Goal: Task Accomplishment & Management: Complete application form

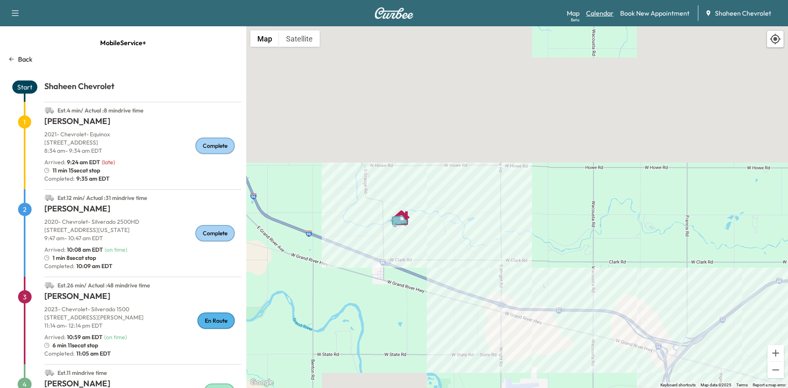
click at [603, 15] on link "Calendar" at bounding box center [599, 13] width 27 height 10
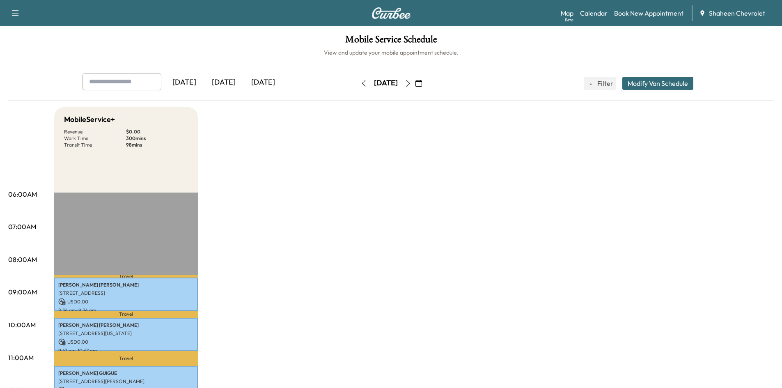
click at [415, 78] on button "button" at bounding box center [408, 83] width 14 height 13
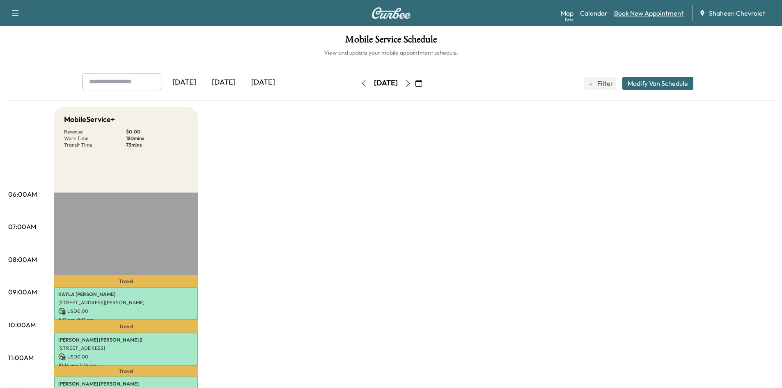
click at [654, 9] on link "Book New Appointment" at bounding box center [648, 13] width 69 height 10
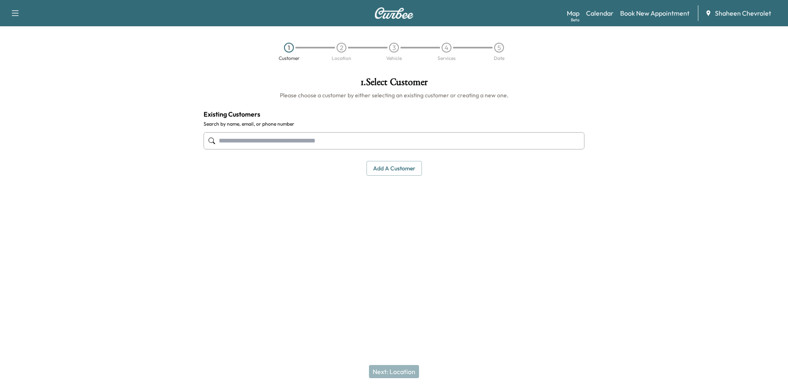
click at [382, 169] on button "Add a customer" at bounding box center [393, 168] width 55 height 15
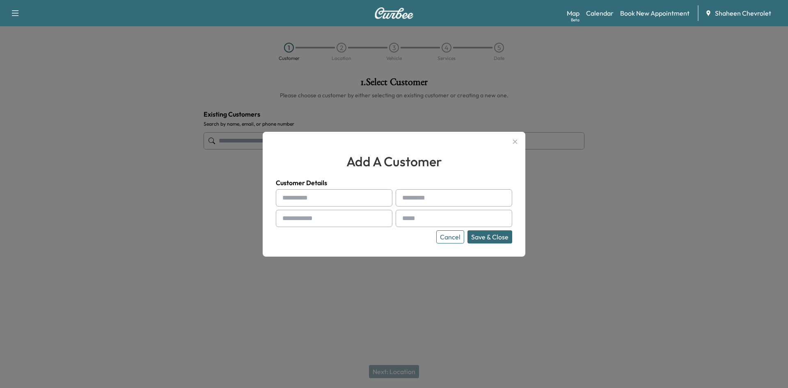
click at [330, 199] on input "text" at bounding box center [334, 197] width 117 height 17
type input "*******"
type input "******"
click at [319, 218] on input "text" at bounding box center [334, 218] width 117 height 17
type input "**********"
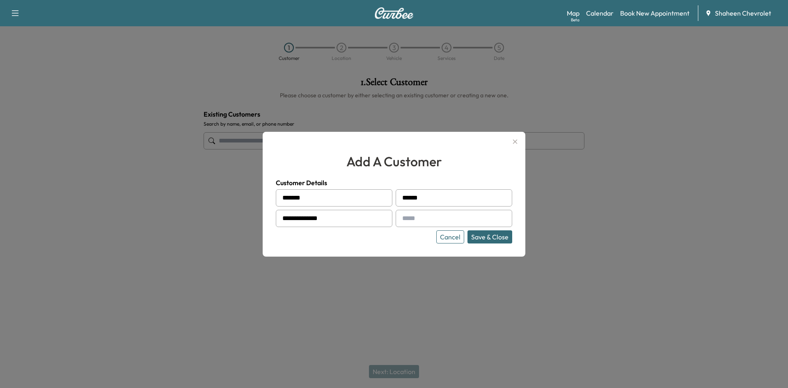
click at [403, 217] on div at bounding box center [404, 218] width 10 height 10
click at [412, 219] on input "text" at bounding box center [454, 218] width 117 height 17
type input "**********"
click at [496, 236] on button "Save & Close" at bounding box center [489, 236] width 45 height 13
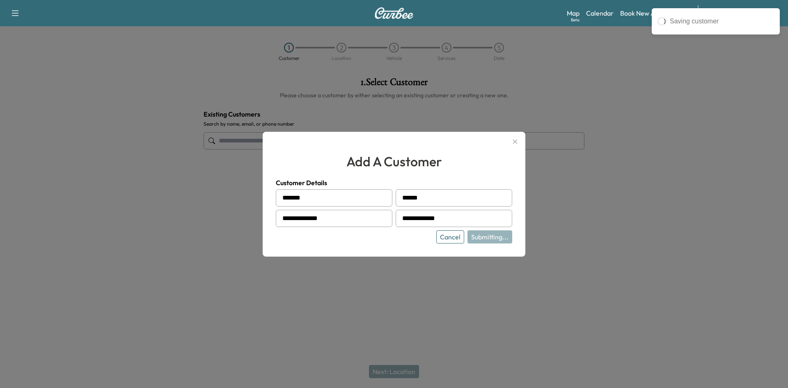
type input "**********"
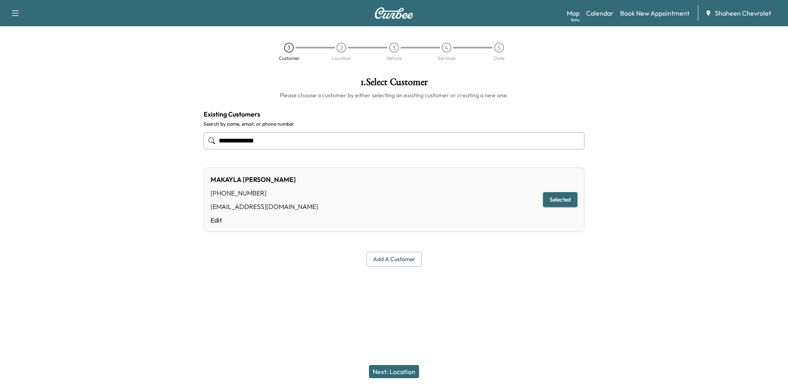
click at [397, 368] on button "Next: Location" at bounding box center [394, 371] width 50 height 13
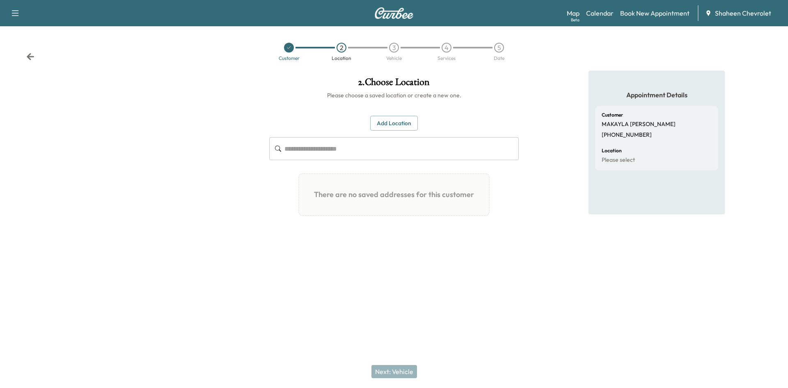
click at [384, 122] on button "Add Location" at bounding box center [394, 123] width 48 height 15
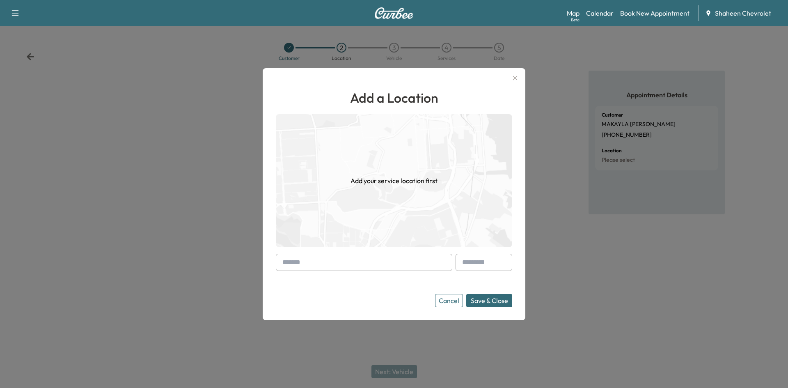
click at [410, 266] on input "text" at bounding box center [364, 262] width 176 height 17
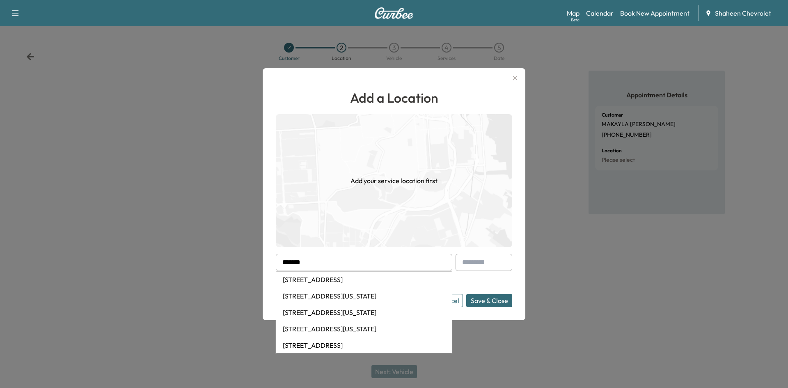
click at [382, 277] on li "[STREET_ADDRESS]" at bounding box center [364, 279] width 176 height 16
type input "**********"
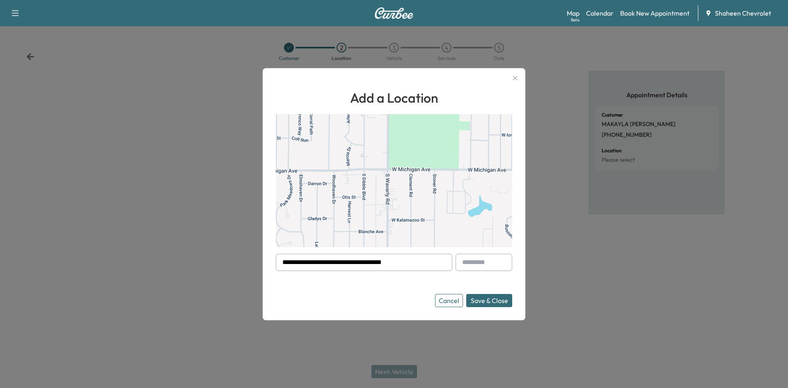
click at [481, 269] on input "text" at bounding box center [484, 262] width 57 height 17
type input "***"
click at [500, 301] on button "Save & Close" at bounding box center [489, 300] width 46 height 13
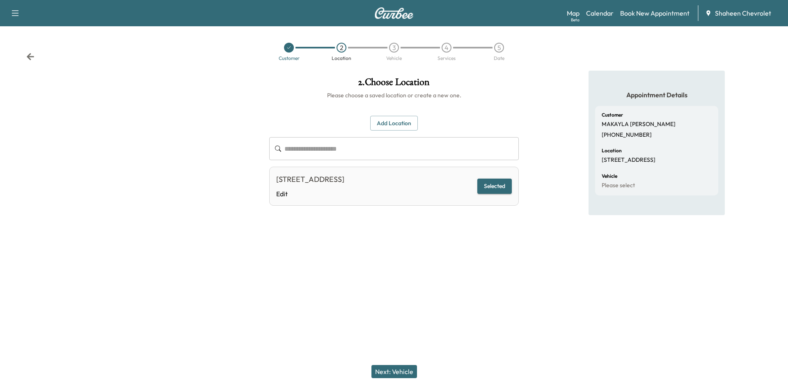
click at [400, 370] on button "Next: Vehicle" at bounding box center [394, 371] width 46 height 13
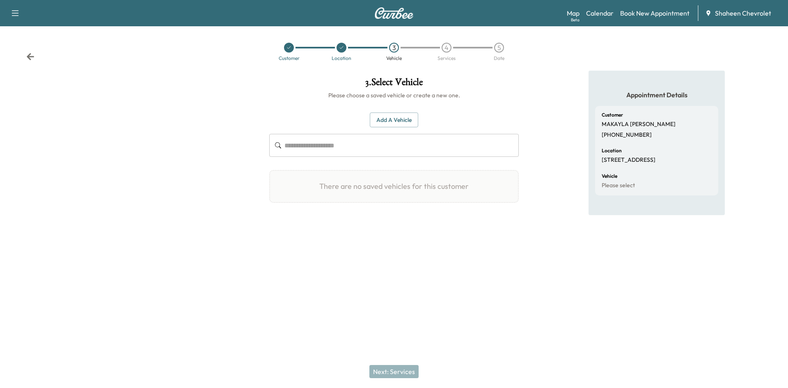
click at [386, 125] on button "Add a Vehicle" at bounding box center [394, 119] width 48 height 15
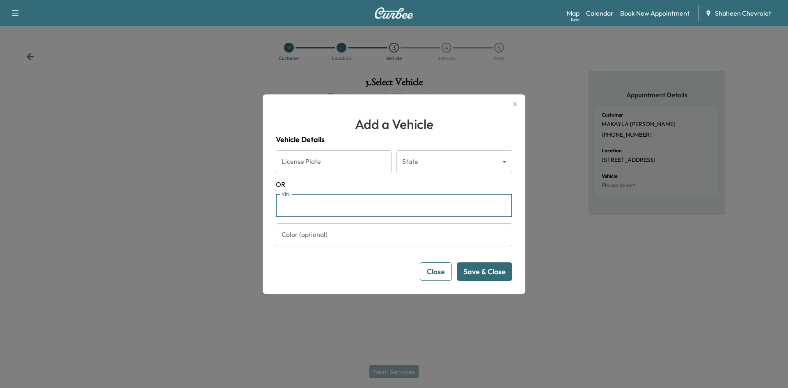
click at [343, 208] on input "VIN" at bounding box center [394, 205] width 236 height 23
paste input "**********"
type input "**********"
click at [474, 270] on button "Save & Close" at bounding box center [484, 271] width 55 height 18
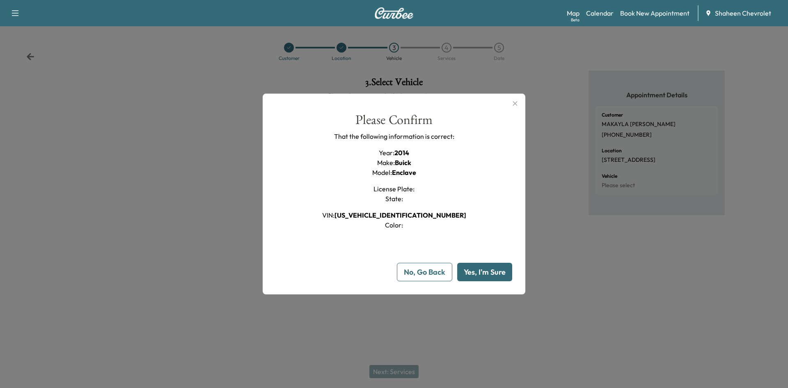
click at [479, 266] on button "Yes, I'm Sure" at bounding box center [484, 272] width 55 height 18
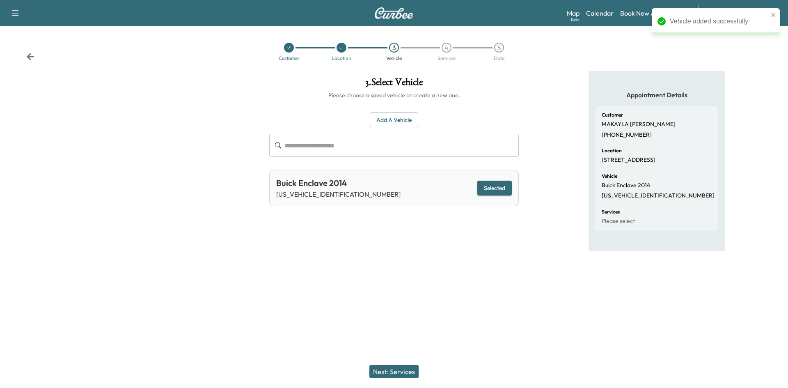
click at [386, 375] on button "Next: Services" at bounding box center [393, 371] width 49 height 13
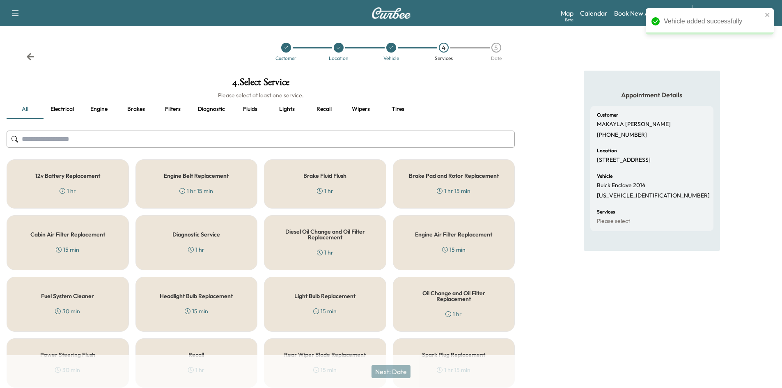
click at [222, 137] on input "text" at bounding box center [261, 139] width 508 height 17
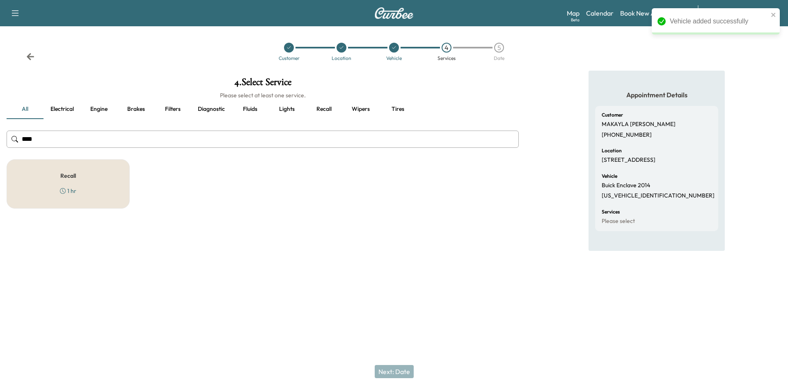
type input "****"
click at [87, 183] on div "Recall 1 hr" at bounding box center [68, 183] width 123 height 49
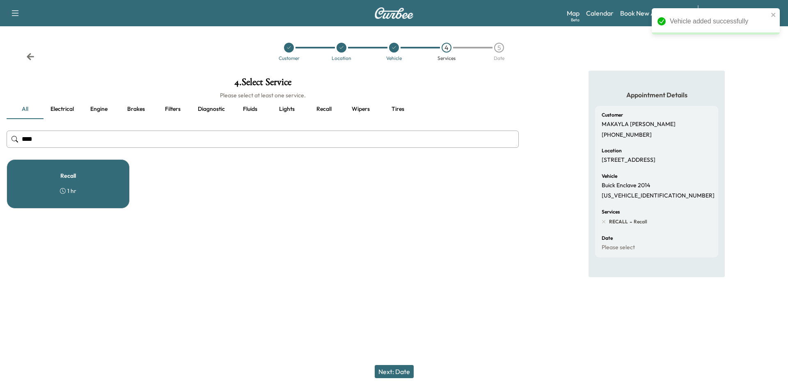
click at [405, 371] on button "Next: Date" at bounding box center [394, 371] width 39 height 13
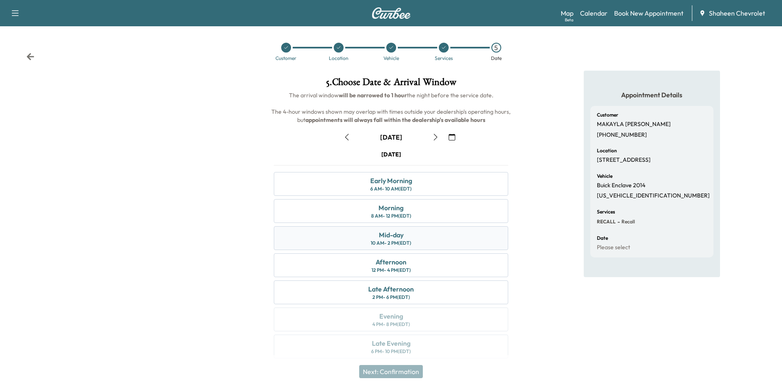
click at [425, 244] on div "Mid-day 10 AM - 2 PM (EDT)" at bounding box center [391, 238] width 234 height 24
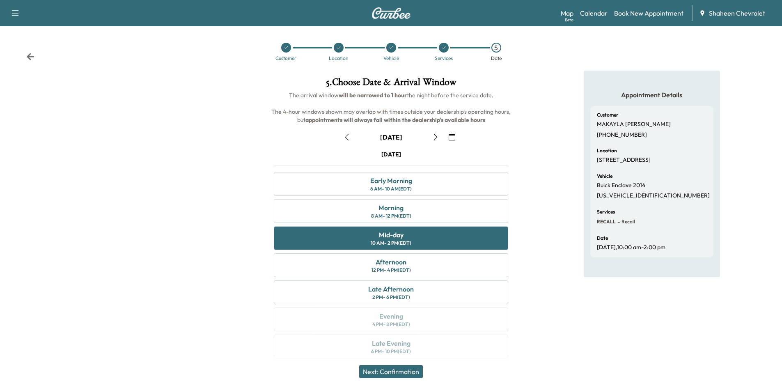
click at [405, 373] on button "Next: Confirmation" at bounding box center [391, 371] width 64 height 13
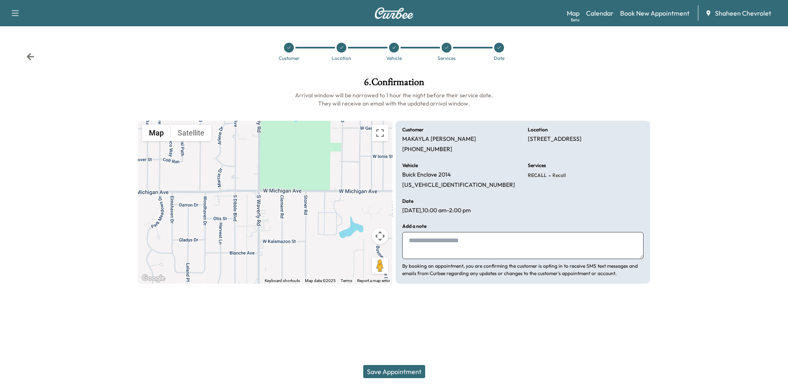
click at [436, 245] on textarea at bounding box center [522, 245] width 241 height 27
type textarea "**********"
click at [417, 369] on button "Save Appointment" at bounding box center [394, 371] width 62 height 13
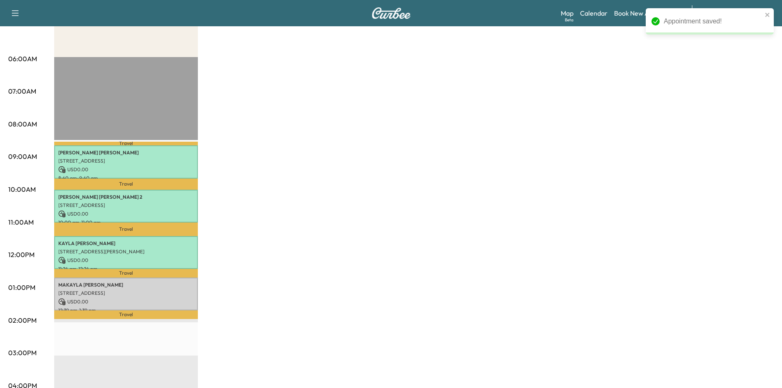
scroll to position [164, 0]
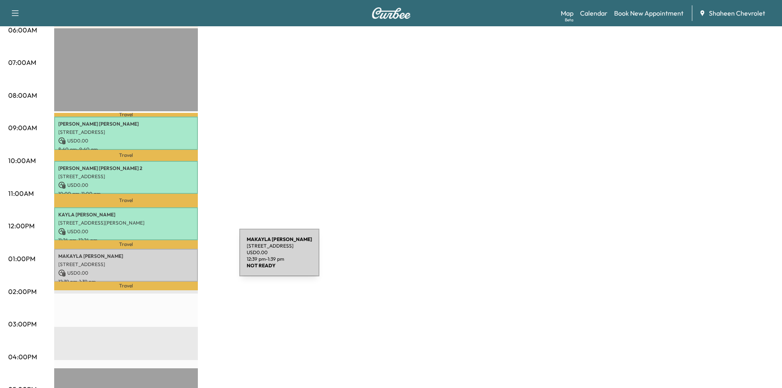
click at [178, 257] on div "[PERSON_NAME] [STREET_ADDRESS] USD 0.00 12:39 pm - 1:39 pm" at bounding box center [126, 265] width 144 height 33
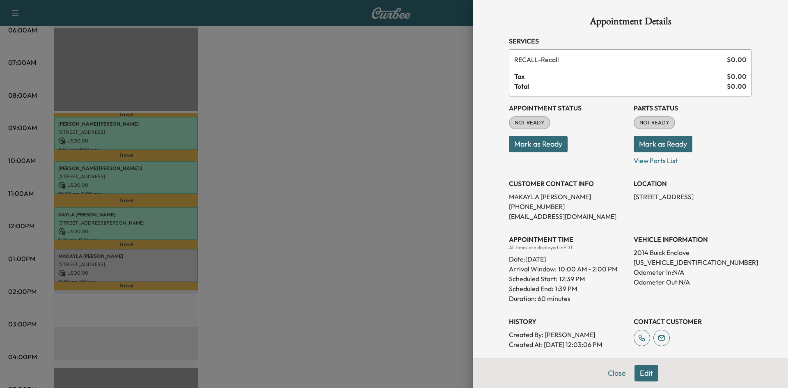
click at [537, 148] on button "Mark as Ready" at bounding box center [538, 144] width 59 height 16
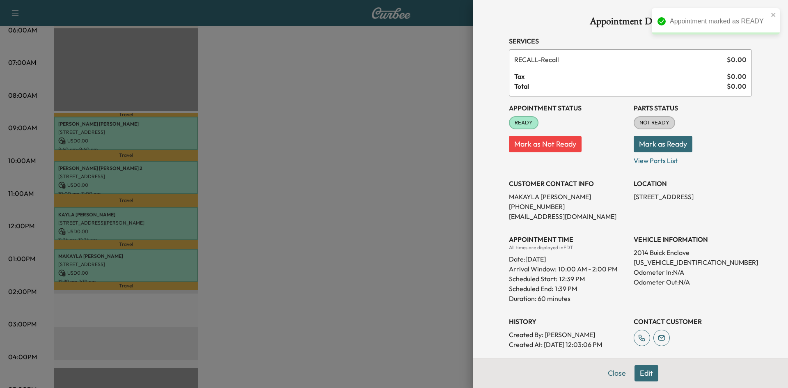
click at [653, 147] on button "Mark as Ready" at bounding box center [663, 144] width 59 height 16
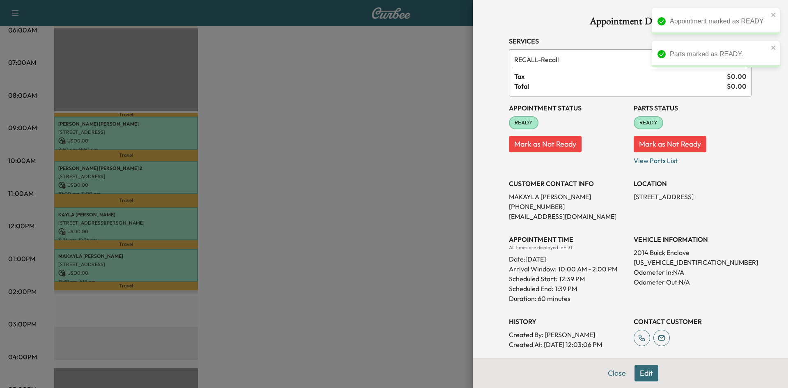
click at [420, 177] on div at bounding box center [394, 194] width 788 height 388
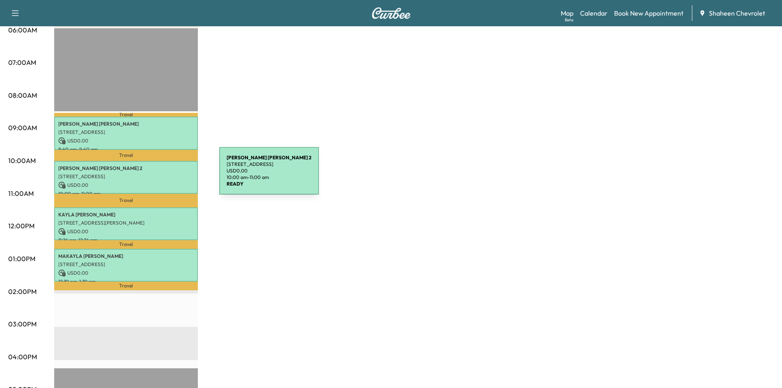
click at [158, 176] on p "[STREET_ADDRESS]" at bounding box center [125, 176] width 135 height 7
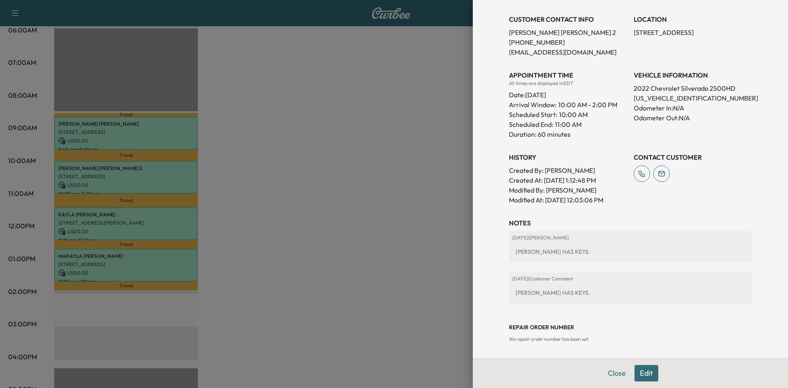
click at [400, 154] on div at bounding box center [394, 194] width 788 height 388
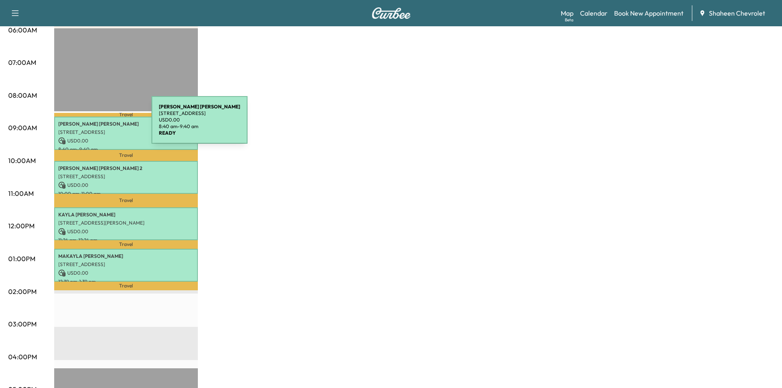
click at [90, 125] on p "[PERSON_NAME]" at bounding box center [125, 124] width 135 height 7
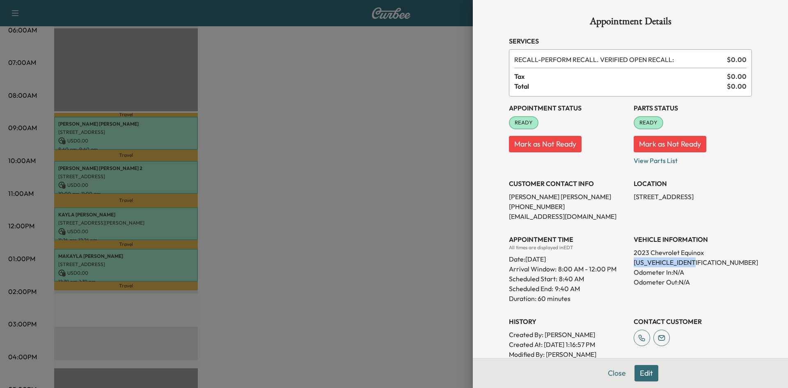
drag, startPoint x: 697, startPoint y: 262, endPoint x: 628, endPoint y: 261, distance: 69.0
click at [634, 261] on p "[US_VEHICLE_IDENTIFICATION_NUMBER]" at bounding box center [693, 262] width 118 height 10
copy p "[US_VEHICLE_IDENTIFICATION_NUMBER]"
click at [370, 134] on div at bounding box center [394, 194] width 788 height 388
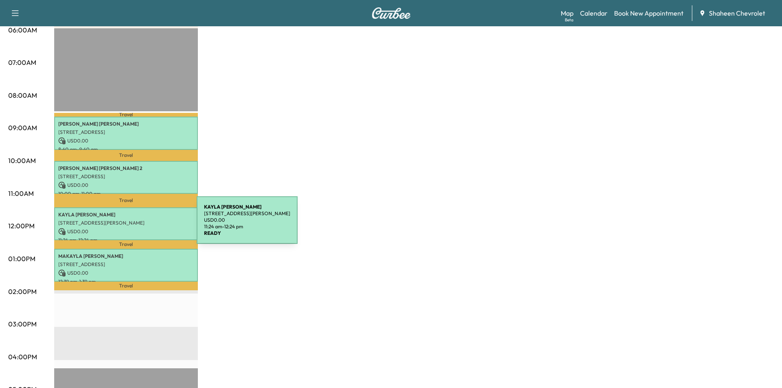
click at [135, 225] on div "[PERSON_NAME] [STREET_ADDRESS][PERSON_NAME] USD 0.00 11:24 am - 12:24 pm" at bounding box center [126, 223] width 144 height 33
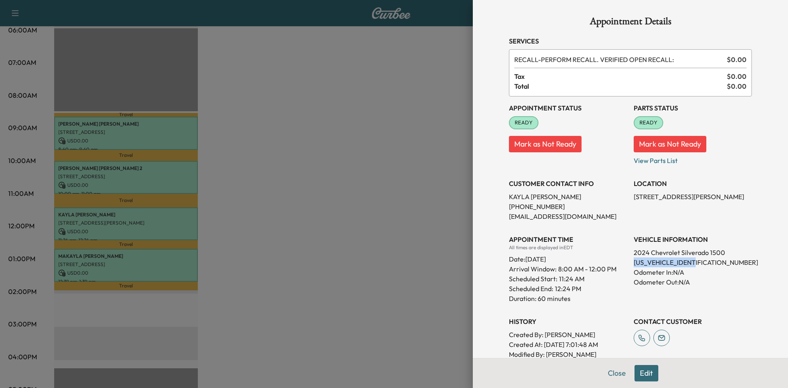
drag, startPoint x: 697, startPoint y: 265, endPoint x: 627, endPoint y: 263, distance: 70.2
click at [627, 263] on div "Appointment Status READY Mark as Not Ready Parts Status READY Mark as Not Ready…" at bounding box center [630, 232] width 243 height 273
copy p "[US_VEHICLE_IDENTIFICATION_NUMBER]"
click at [397, 161] on div at bounding box center [394, 194] width 788 height 388
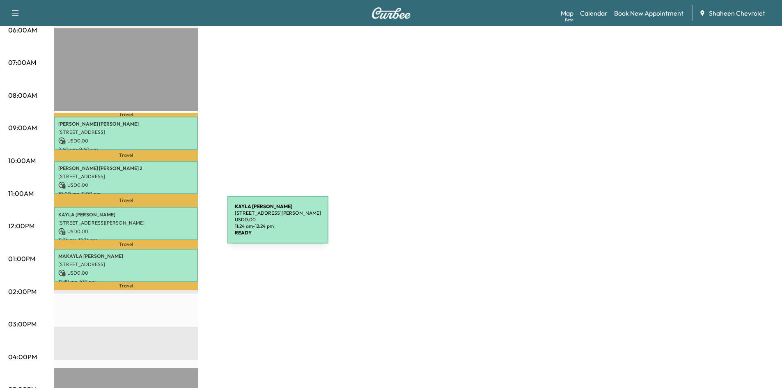
click at [166, 224] on div "[PERSON_NAME] [STREET_ADDRESS][PERSON_NAME] USD 0.00 11:24 am - 12:24 pm" at bounding box center [126, 223] width 144 height 33
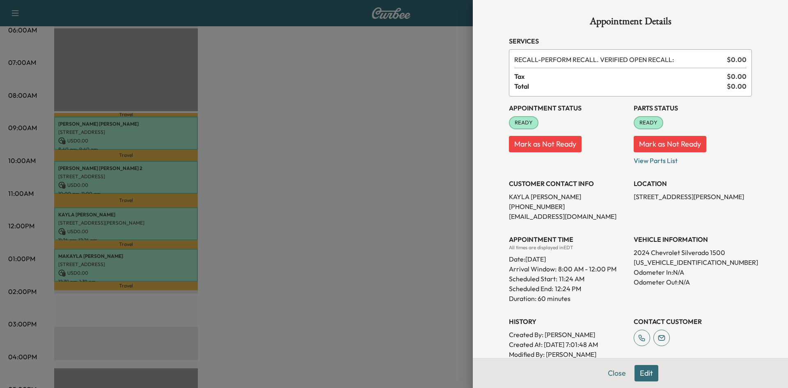
click at [258, 190] on div at bounding box center [394, 194] width 788 height 388
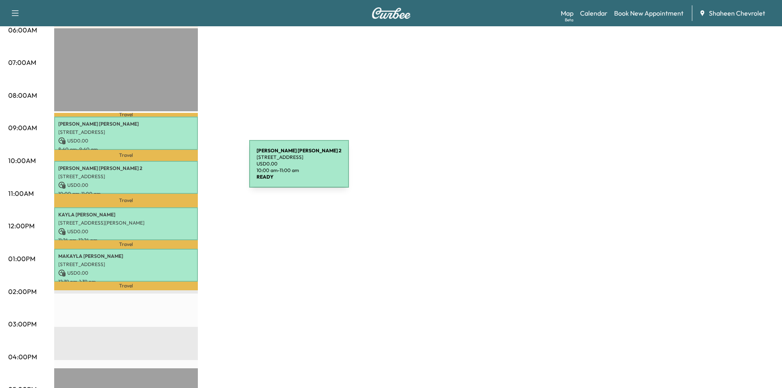
click at [188, 169] on p "[PERSON_NAME] 2" at bounding box center [125, 168] width 135 height 7
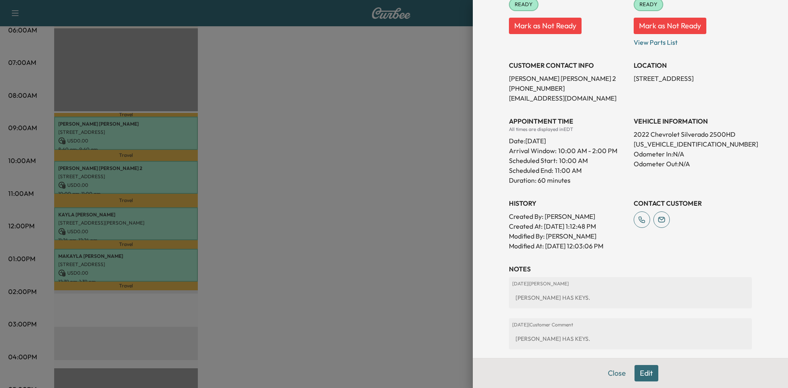
scroll to position [123, 0]
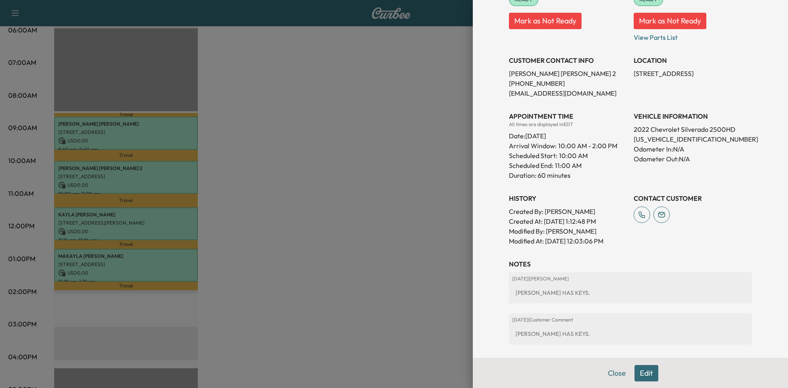
click at [648, 371] on button "Edit" at bounding box center [646, 373] width 24 height 16
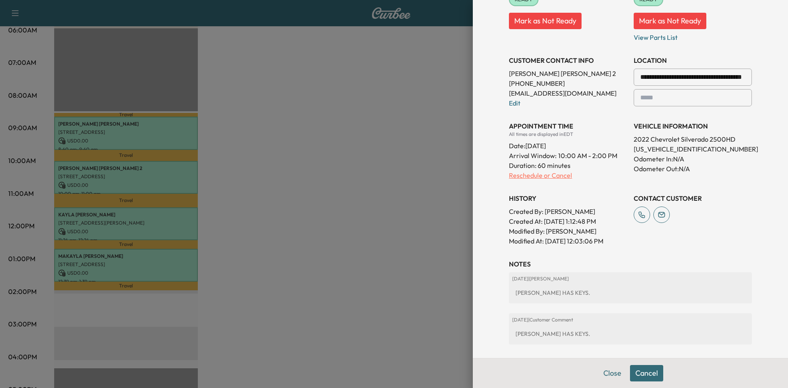
click at [550, 174] on p "Reschedule or Cancel" at bounding box center [568, 175] width 118 height 10
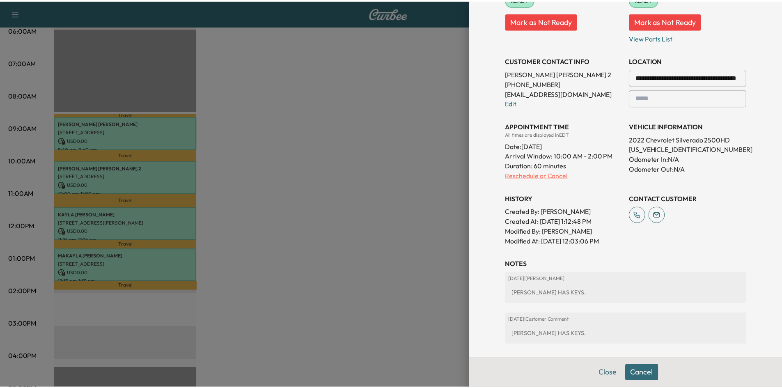
scroll to position [0, 0]
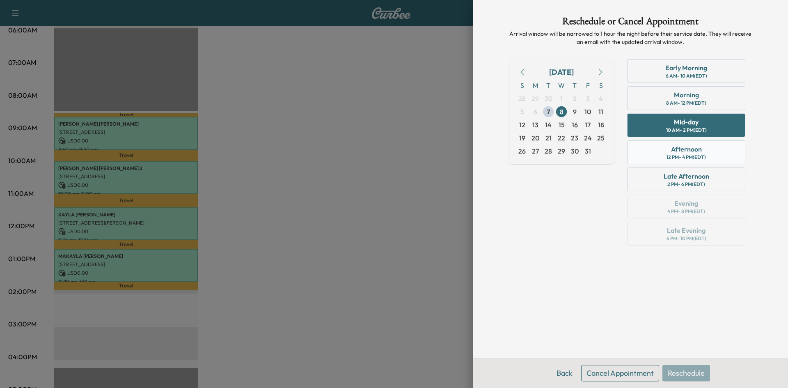
click at [649, 149] on div "Afternoon 12 PM - 4 PM (EDT)" at bounding box center [686, 152] width 118 height 24
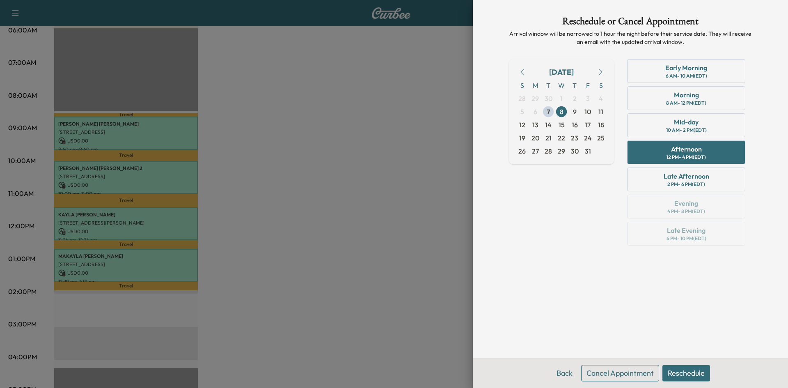
click at [446, 167] on div at bounding box center [394, 194] width 788 height 388
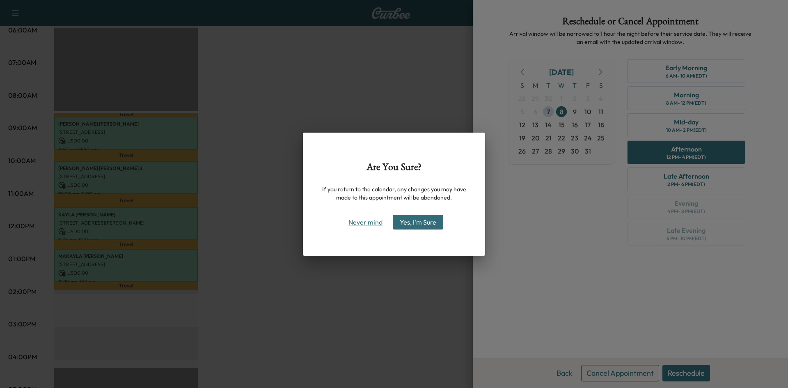
click at [376, 223] on button "Never mind" at bounding box center [365, 221] width 41 height 13
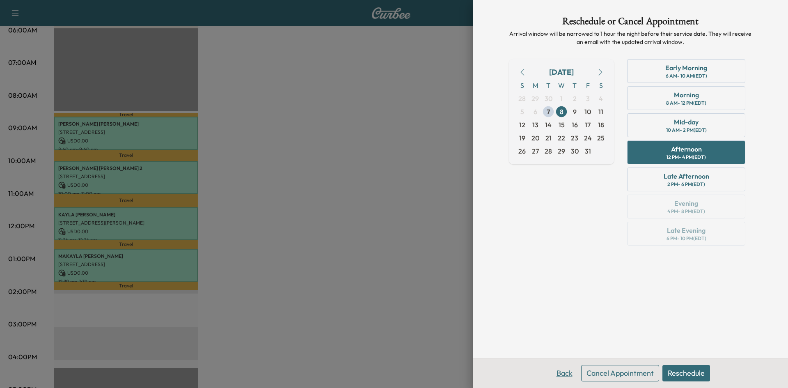
click at [563, 375] on button "Back" at bounding box center [564, 373] width 27 height 16
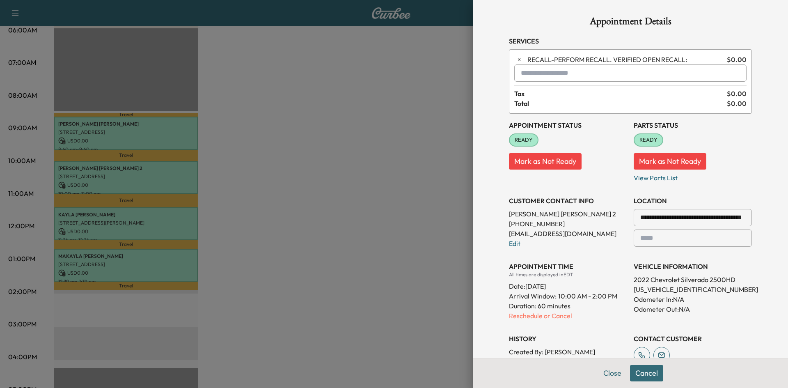
click at [389, 157] on div at bounding box center [394, 194] width 788 height 388
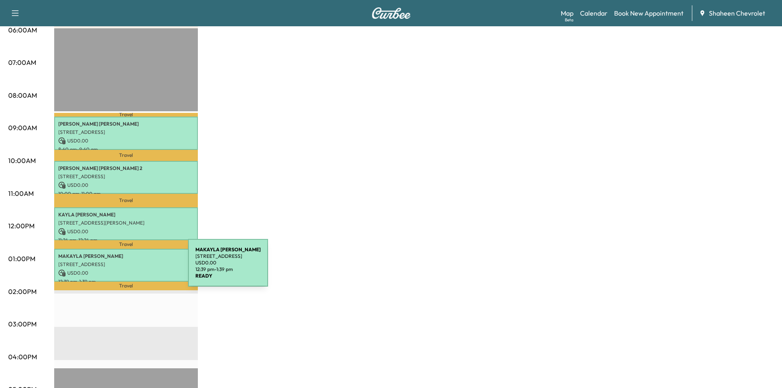
click at [126, 269] on p "USD 0.00" at bounding box center [125, 272] width 135 height 7
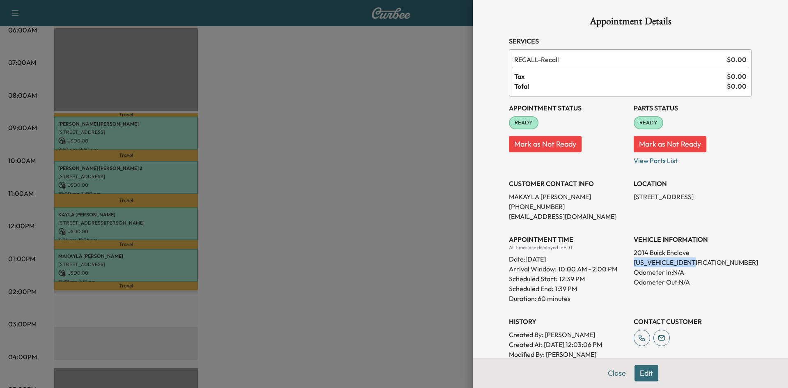
drag, startPoint x: 692, startPoint y: 262, endPoint x: 627, endPoint y: 263, distance: 64.4
click at [634, 263] on p "[US_VEHICLE_IDENTIFICATION_NUMBER]" at bounding box center [693, 262] width 118 height 10
copy p "[US_VEHICLE_IDENTIFICATION_NUMBER]"
click at [405, 141] on div at bounding box center [394, 194] width 788 height 388
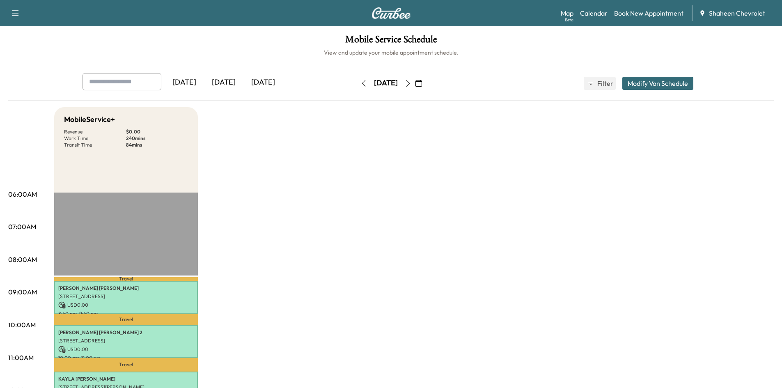
click at [411, 85] on icon "button" at bounding box center [408, 83] width 7 height 7
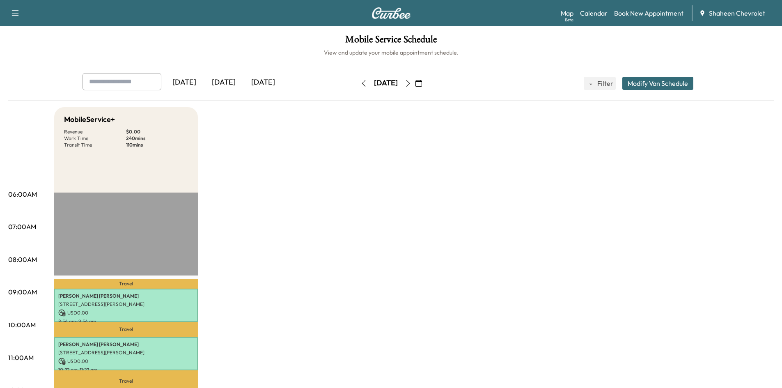
click at [411, 85] on icon "button" at bounding box center [408, 83] width 7 height 7
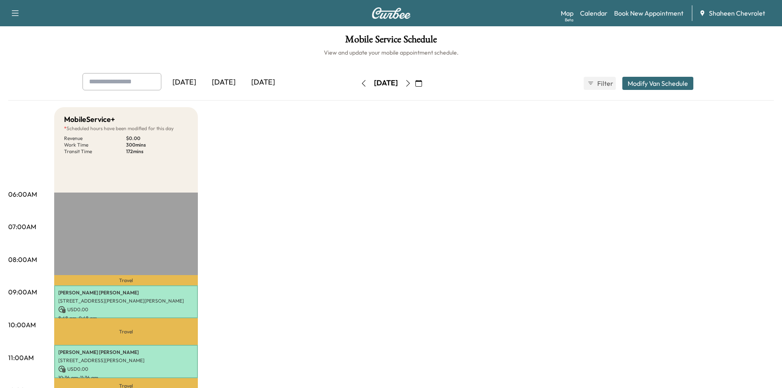
click at [360, 85] on icon "button" at bounding box center [363, 83] width 7 height 7
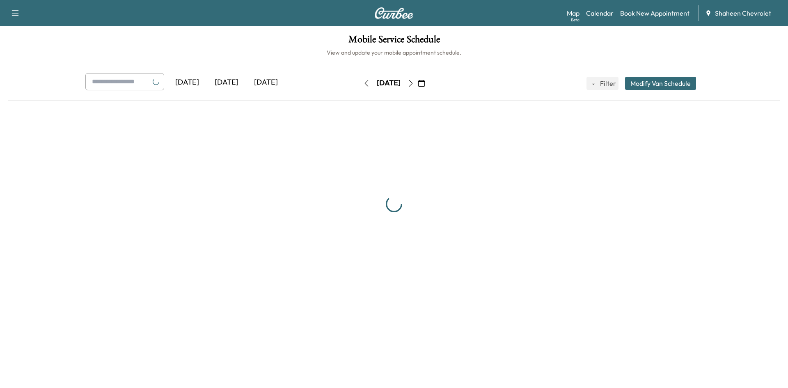
click at [363, 85] on icon "button" at bounding box center [366, 83] width 7 height 7
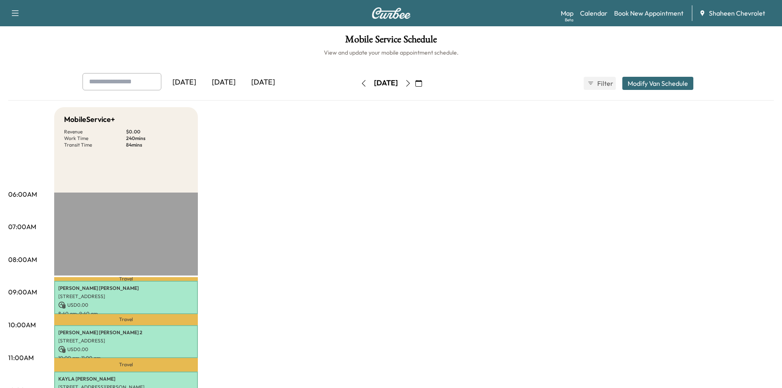
click at [411, 83] on icon "button" at bounding box center [408, 83] width 7 height 7
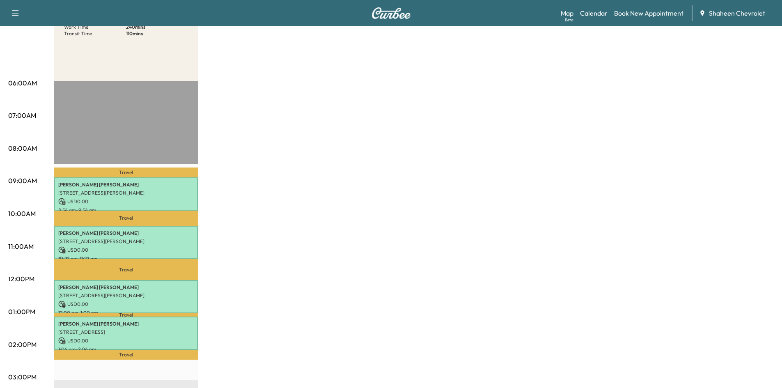
scroll to position [123, 0]
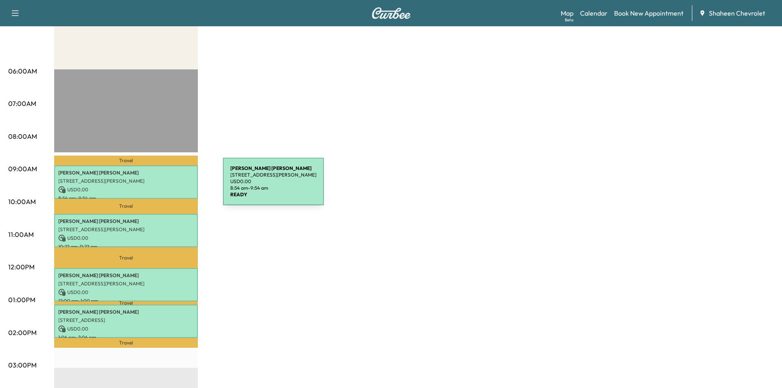
click at [161, 186] on p "USD 0.00" at bounding box center [125, 189] width 135 height 7
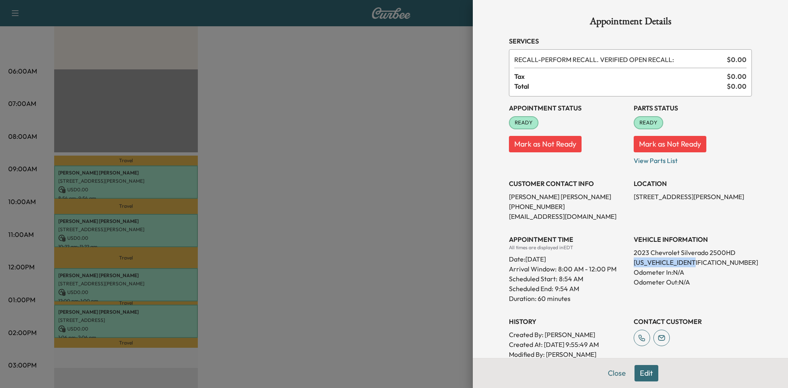
drag, startPoint x: 694, startPoint y: 263, endPoint x: 627, endPoint y: 264, distance: 66.9
click at [634, 264] on p "[US_VEHICLE_IDENTIFICATION_NUMBER]" at bounding box center [693, 262] width 118 height 10
copy p "[US_VEHICLE_IDENTIFICATION_NUMBER]"
click at [436, 52] on div at bounding box center [394, 194] width 788 height 388
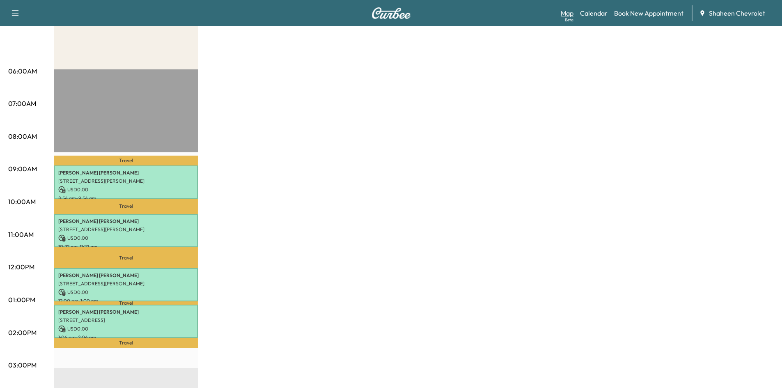
click at [570, 10] on link "Map Beta" at bounding box center [567, 13] width 13 height 10
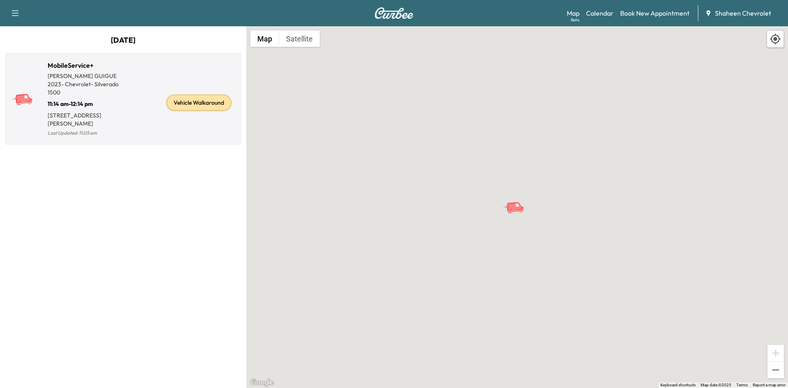
click at [140, 106] on div "Vehicle Walkaround" at bounding box center [180, 102] width 115 height 71
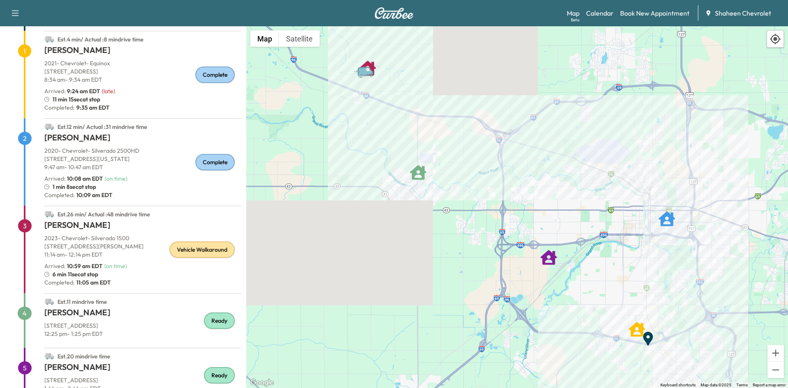
scroll to position [128, 0]
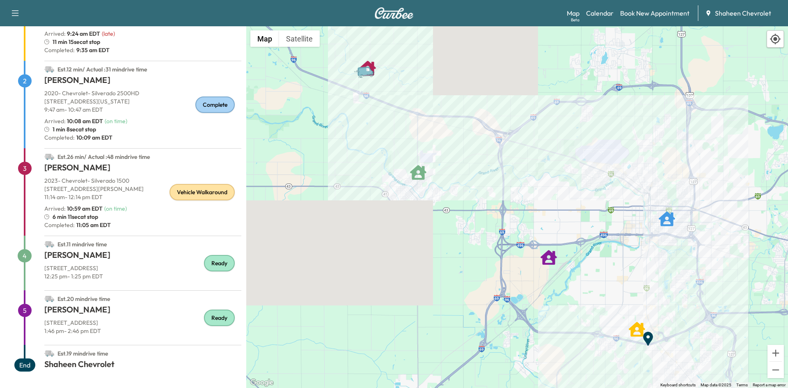
click at [137, 201] on div "11:14 am - 12:14 pm EDT" at bounding box center [142, 198] width 197 height 11
click at [186, 190] on div "Vehicle Walkaround" at bounding box center [201, 192] width 65 height 16
click at [143, 206] on div "Arrived : 10:59 am EDT ( on time )" at bounding box center [142, 208] width 197 height 8
click at [141, 187] on p "[STREET_ADDRESS][PERSON_NAME]" at bounding box center [142, 189] width 197 height 8
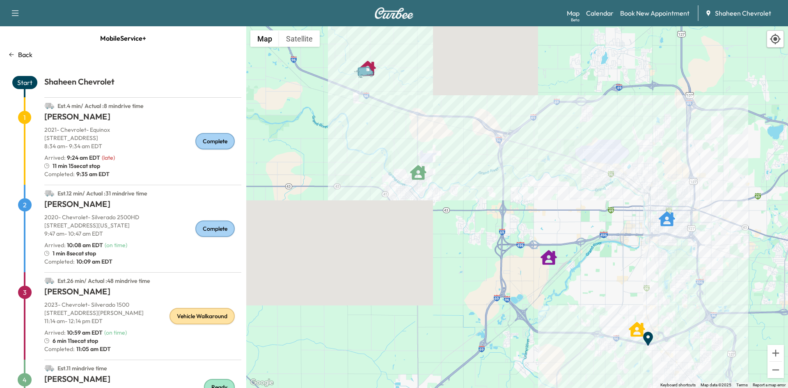
scroll to position [0, 0]
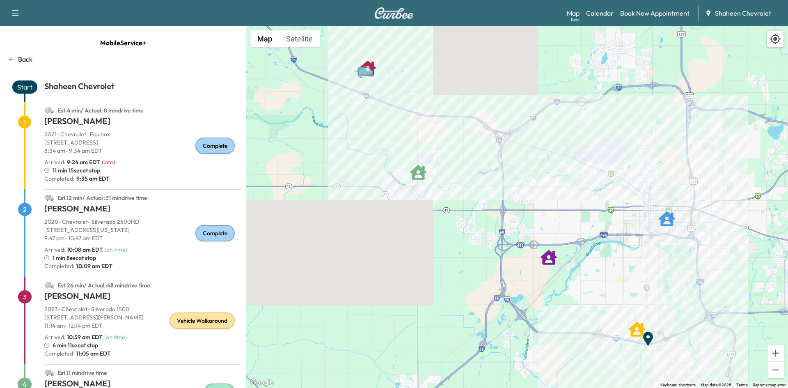
click at [31, 88] on span "Start" at bounding box center [24, 86] width 25 height 13
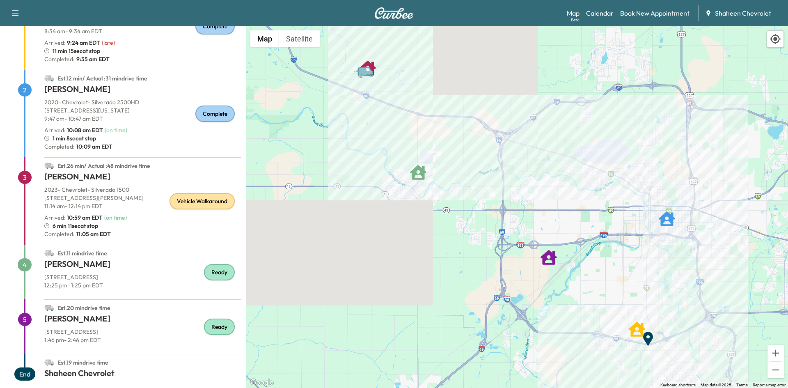
scroll to position [128, 0]
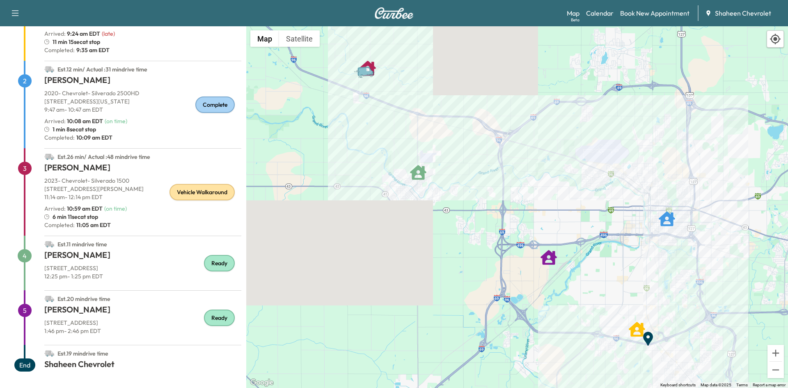
click at [122, 205] on span "( on time )" at bounding box center [115, 208] width 23 height 7
click at [124, 202] on div "11:14 am - 12:14 pm EDT" at bounding box center [142, 198] width 197 height 11
click at [183, 185] on div "Vehicle Walkaround" at bounding box center [201, 192] width 65 height 16
click at [181, 190] on div "Vehicle Walkaround" at bounding box center [201, 192] width 65 height 16
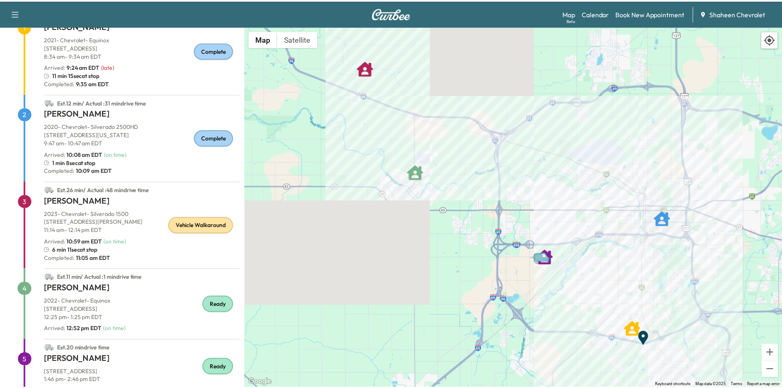
scroll to position [145, 0]
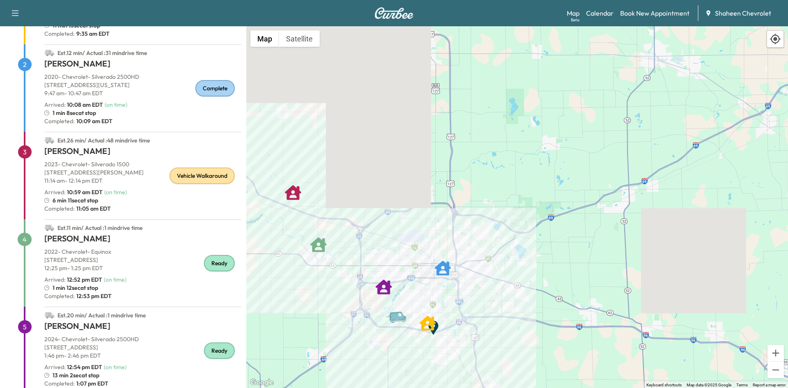
click at [608, 19] on div "Map Beta Calendar Book New Appointment Shaheen Chevrolet" at bounding box center [674, 13] width 215 height 16
click at [607, 16] on link "Calendar" at bounding box center [599, 13] width 27 height 10
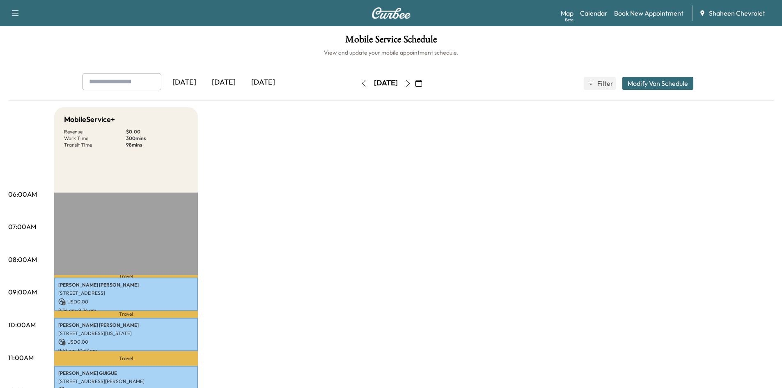
click at [411, 83] on icon "button" at bounding box center [408, 83] width 7 height 7
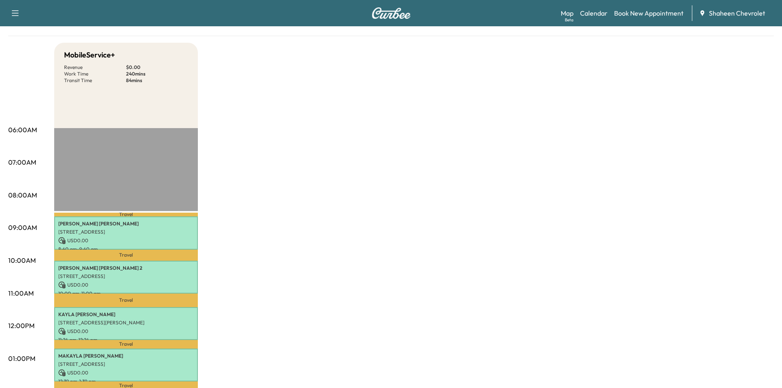
scroll to position [123, 0]
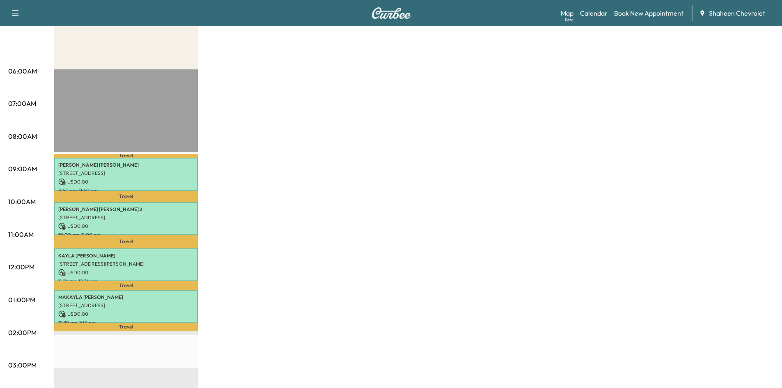
click at [660, 163] on div "MobileService+ Revenue $ 0.00 Work Time 240 mins Transit Time 84 mins Travel [P…" at bounding box center [413, 292] width 719 height 616
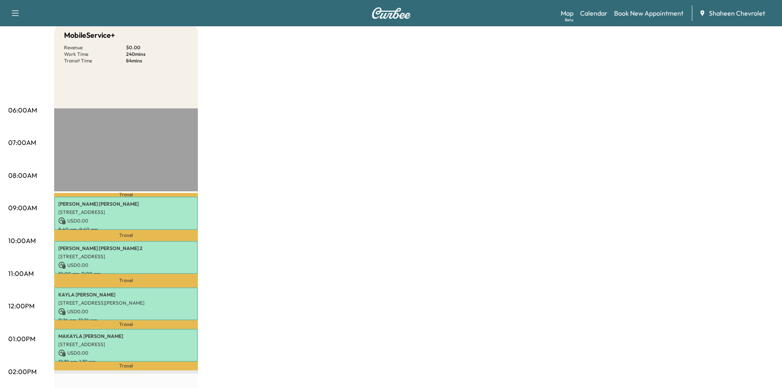
scroll to position [0, 0]
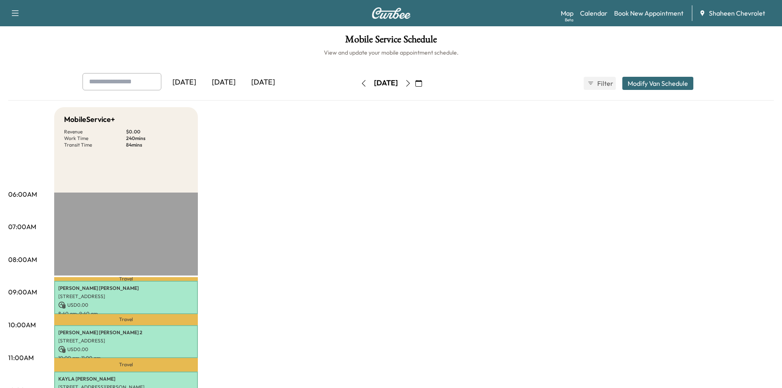
click at [410, 84] on icon "button" at bounding box center [408, 83] width 4 height 7
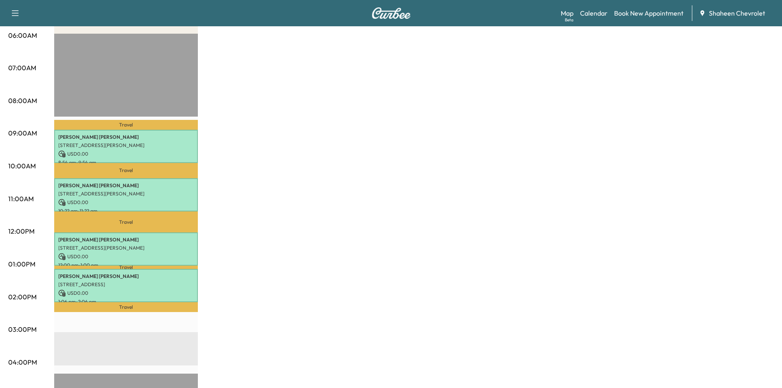
scroll to position [41, 0]
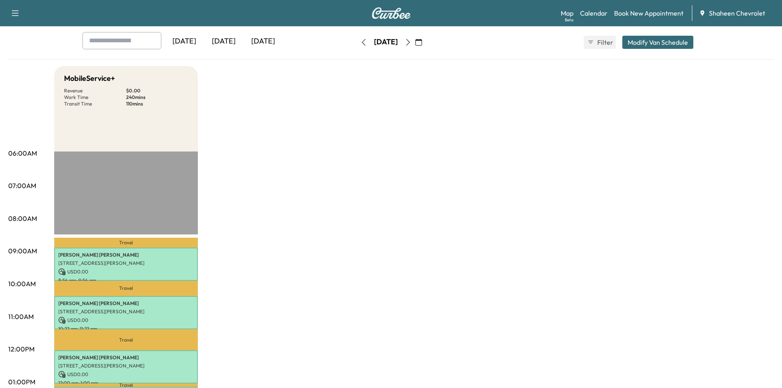
click at [411, 43] on icon "button" at bounding box center [408, 42] width 7 height 7
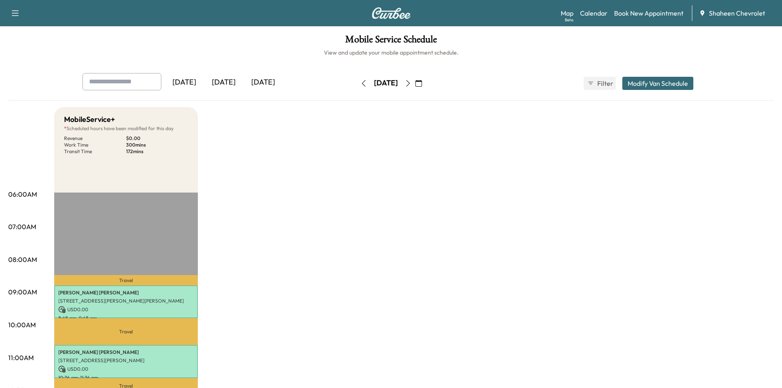
click at [360, 83] on icon "button" at bounding box center [363, 83] width 7 height 7
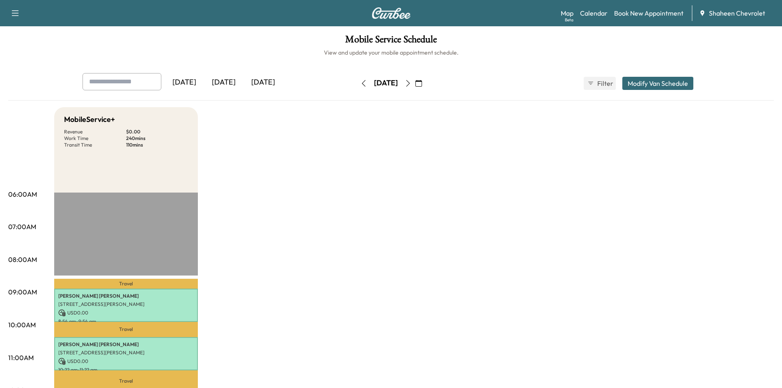
click at [360, 83] on icon "button" at bounding box center [363, 83] width 7 height 7
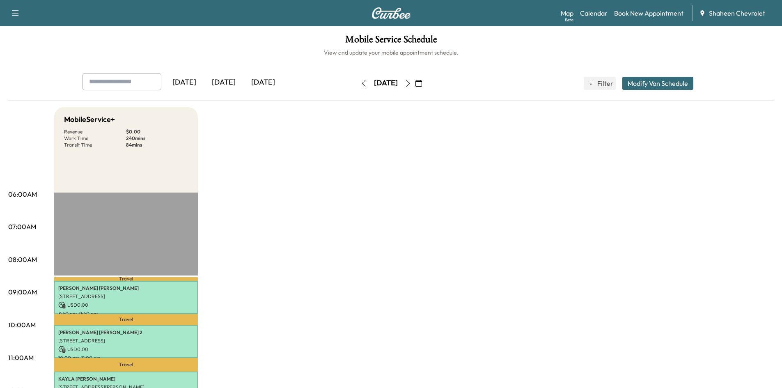
click at [411, 86] on icon "button" at bounding box center [408, 83] width 7 height 7
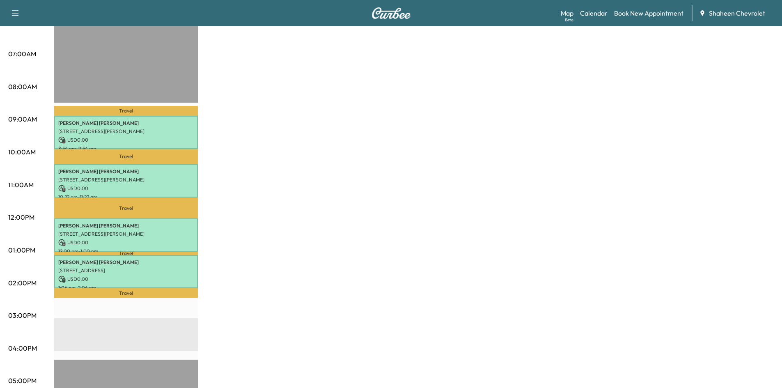
scroll to position [82, 0]
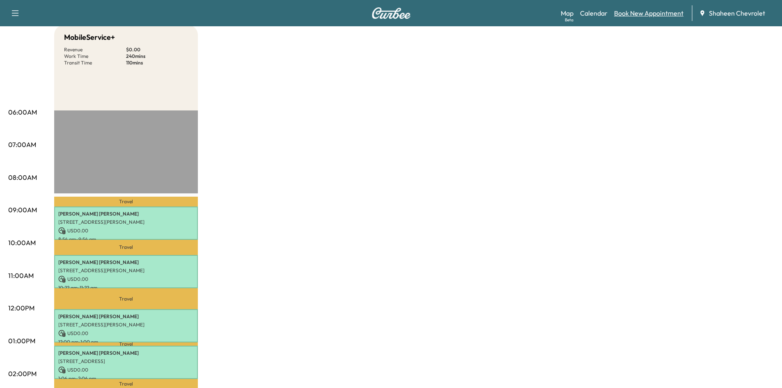
click at [637, 14] on link "Book New Appointment" at bounding box center [648, 13] width 69 height 10
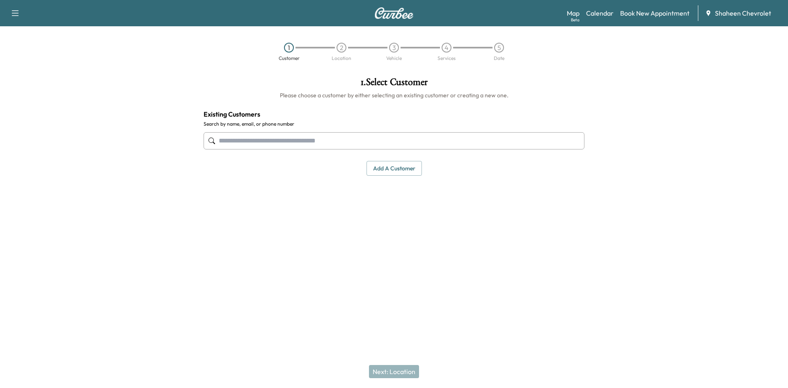
click at [388, 165] on button "Add a customer" at bounding box center [393, 168] width 55 height 15
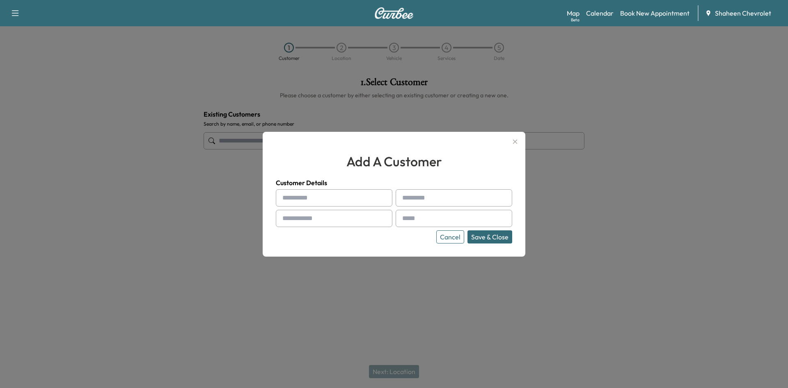
click at [313, 194] on input "text" at bounding box center [334, 197] width 117 height 17
click at [313, 194] on input "****" at bounding box center [334, 197] width 117 height 17
type input "*"
type input "*****"
type input "*********"
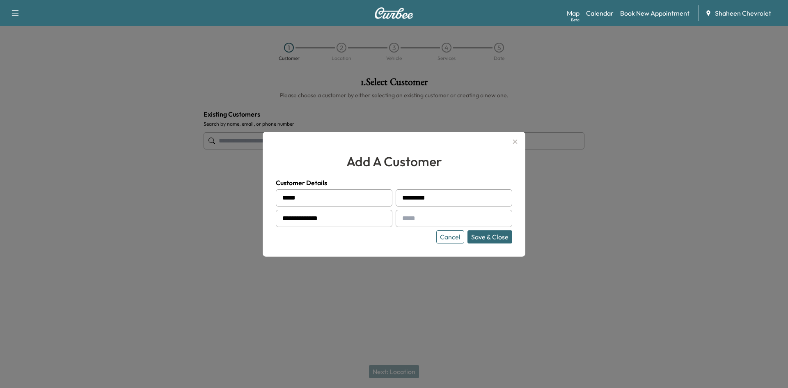
type input "**********"
click at [433, 217] on input "text" at bounding box center [454, 218] width 117 height 17
type input "**********"
click at [503, 240] on button "Save & Close" at bounding box center [489, 236] width 45 height 13
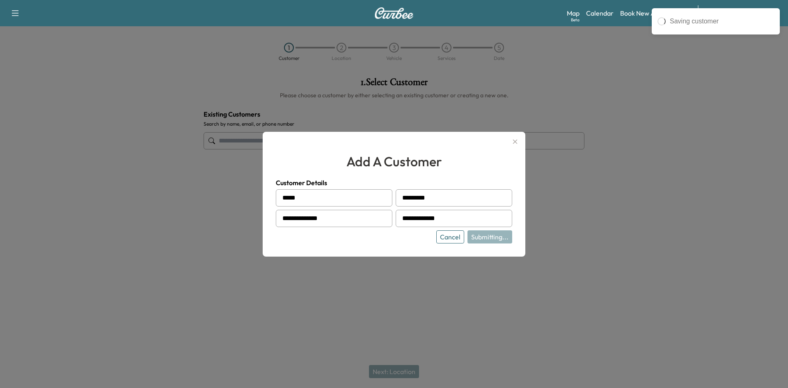
type input "**********"
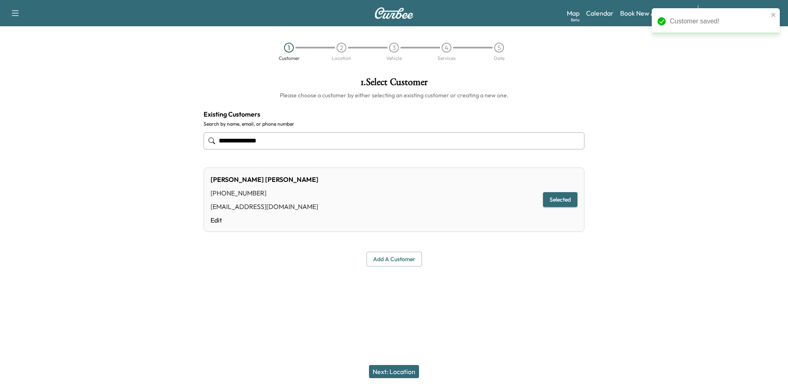
click at [398, 373] on button "Next: Location" at bounding box center [394, 371] width 50 height 13
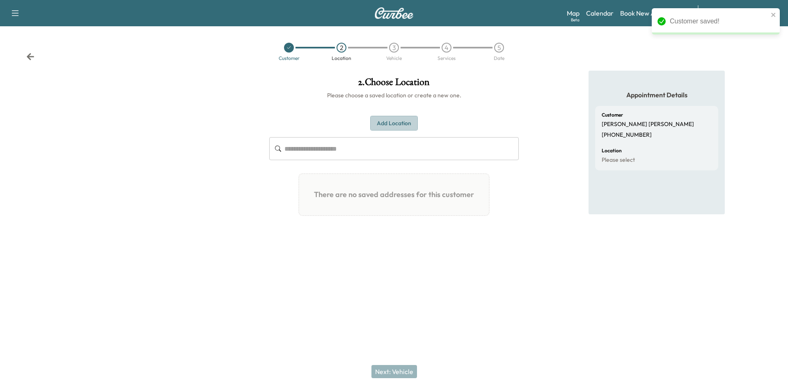
click at [378, 122] on button "Add Location" at bounding box center [394, 123] width 48 height 15
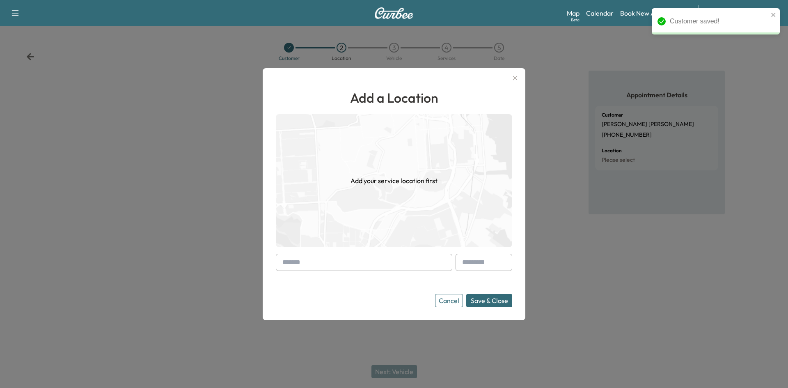
click at [343, 262] on input "text" at bounding box center [364, 262] width 176 height 17
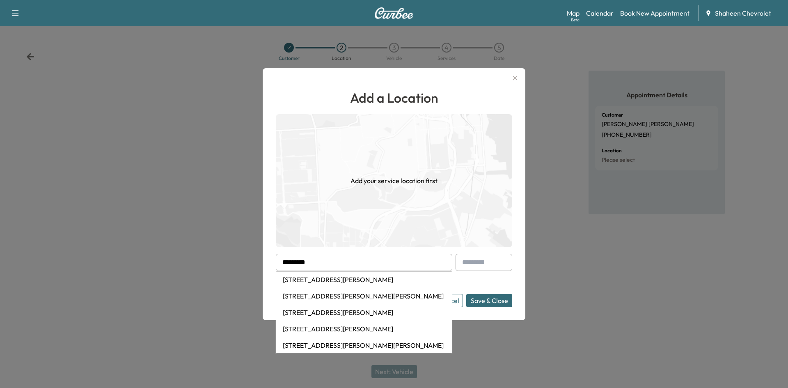
click at [349, 300] on li "[STREET_ADDRESS][PERSON_NAME][PERSON_NAME]" at bounding box center [364, 296] width 176 height 16
type input "**********"
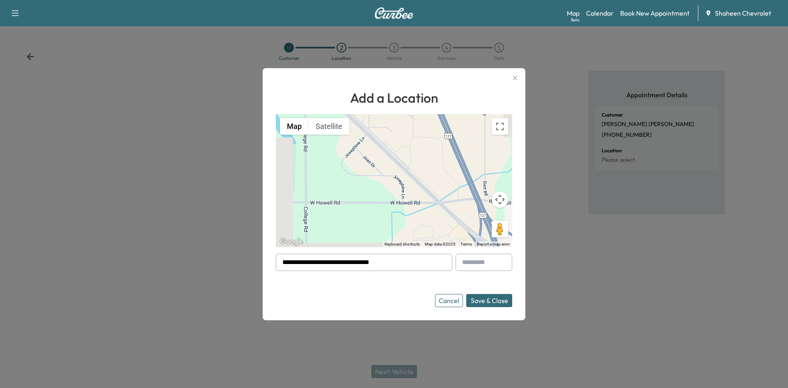
click at [499, 300] on button "Save & Close" at bounding box center [489, 300] width 46 height 13
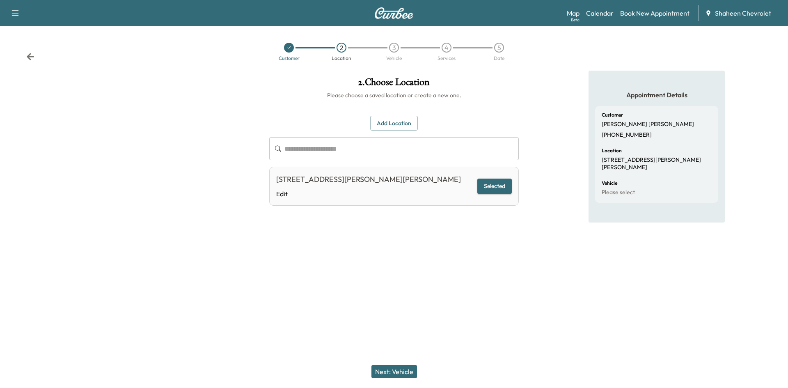
click at [401, 366] on button "Next: Vehicle" at bounding box center [394, 371] width 46 height 13
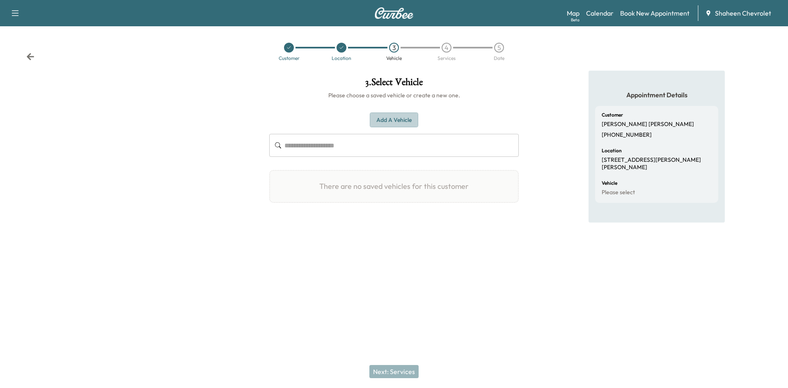
click at [387, 121] on button "Add a Vehicle" at bounding box center [394, 119] width 48 height 15
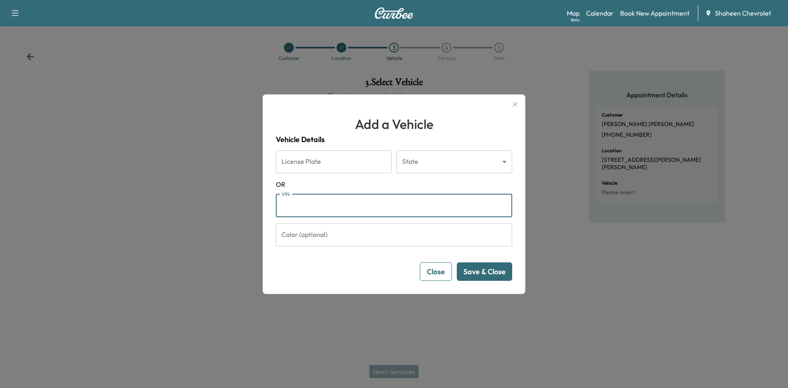
paste input "**********"
type input "**********"
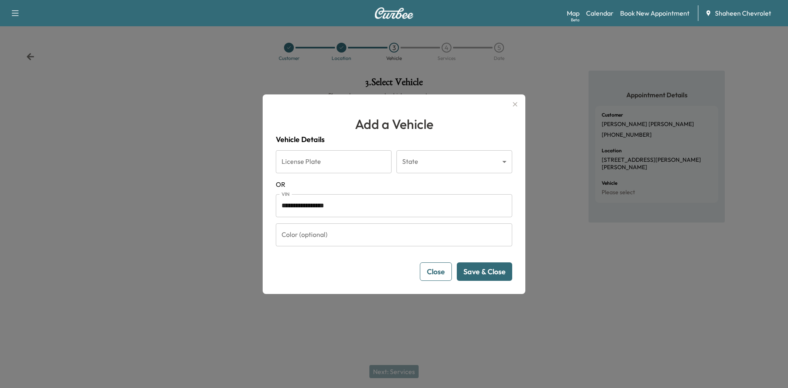
click at [477, 268] on button "Save & Close" at bounding box center [484, 271] width 55 height 18
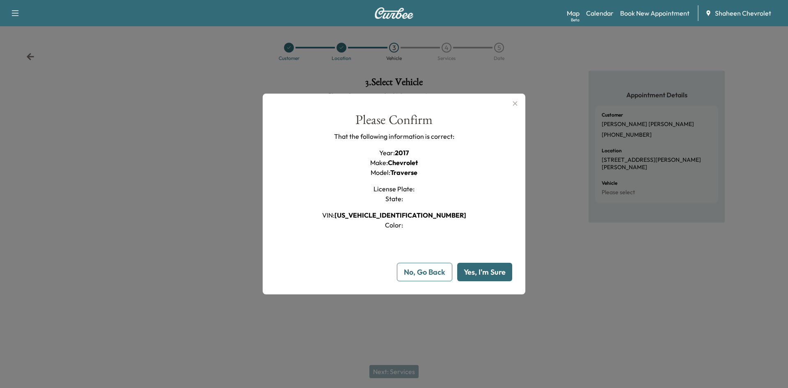
click at [475, 272] on button "Yes, I'm Sure" at bounding box center [484, 272] width 55 height 18
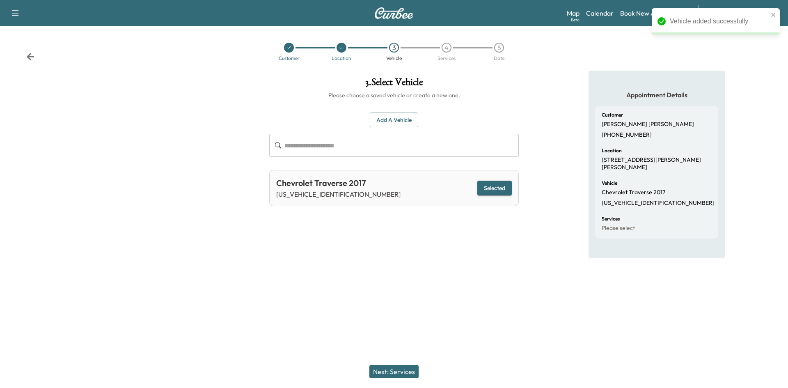
click at [400, 371] on button "Next: Services" at bounding box center [393, 371] width 49 height 13
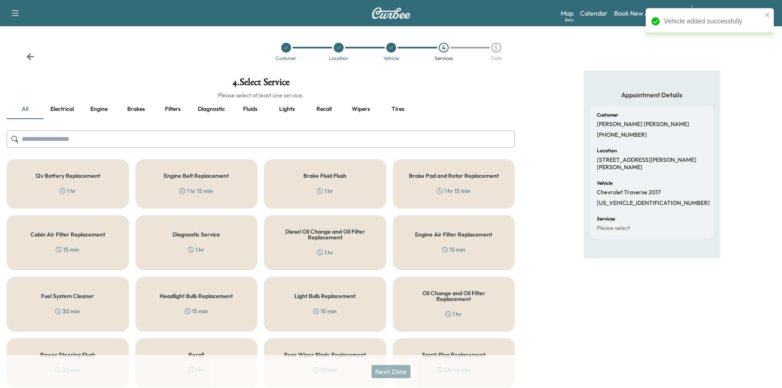
click at [144, 134] on input "text" at bounding box center [261, 139] width 508 height 17
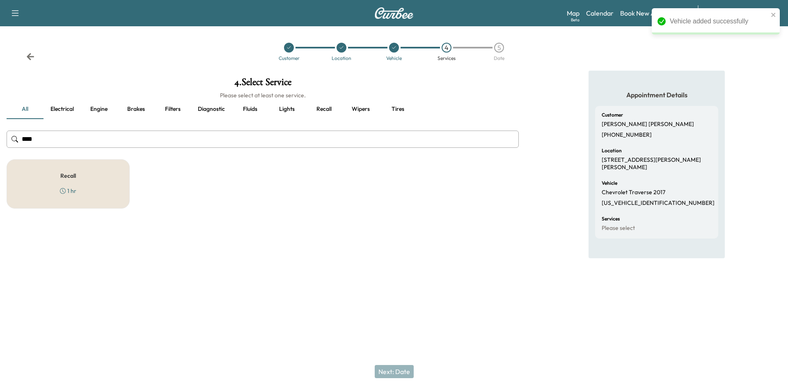
type input "****"
click at [108, 181] on div "Recall 1 hr" at bounding box center [68, 183] width 123 height 49
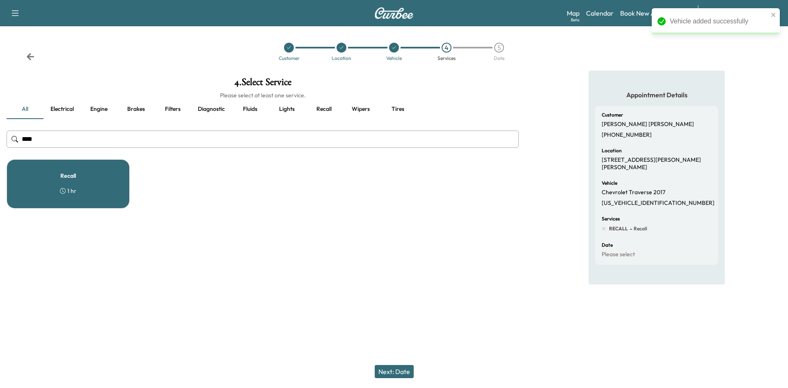
click at [395, 368] on button "Next: Date" at bounding box center [394, 371] width 39 height 13
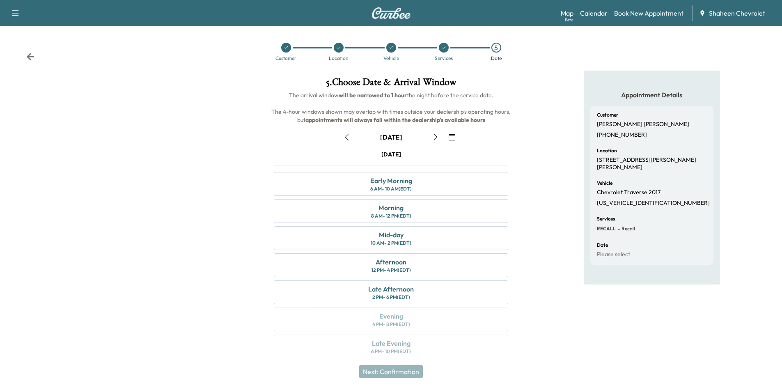
click at [433, 137] on icon "button" at bounding box center [435, 137] width 7 height 7
click at [352, 263] on div "Afternoon 12 PM - 4 PM (EDT)" at bounding box center [391, 265] width 234 height 24
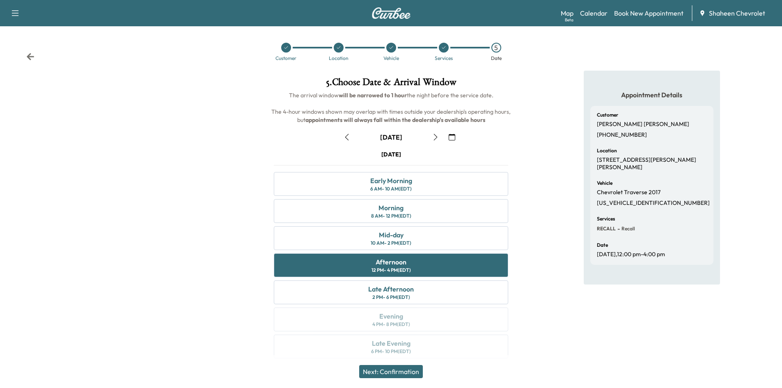
click at [408, 369] on button "Next: Confirmation" at bounding box center [391, 371] width 64 height 13
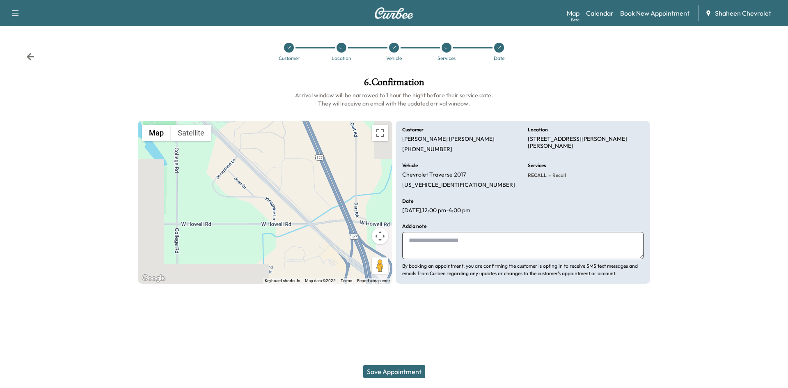
click at [435, 249] on textarea at bounding box center [522, 245] width 241 height 27
type textarea "**********"
click at [396, 367] on button "Save Appointment" at bounding box center [394, 371] width 62 height 13
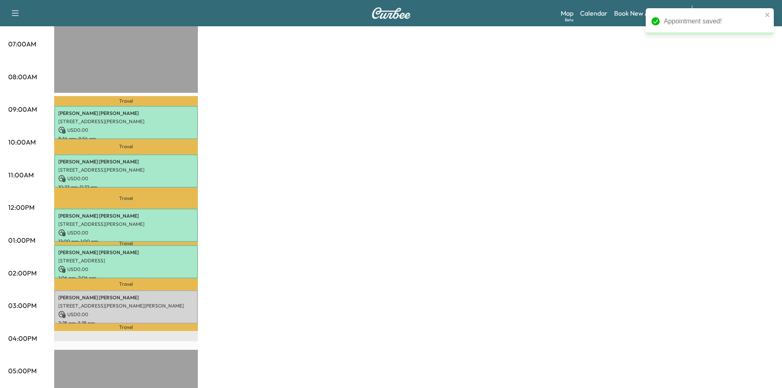
scroll to position [246, 0]
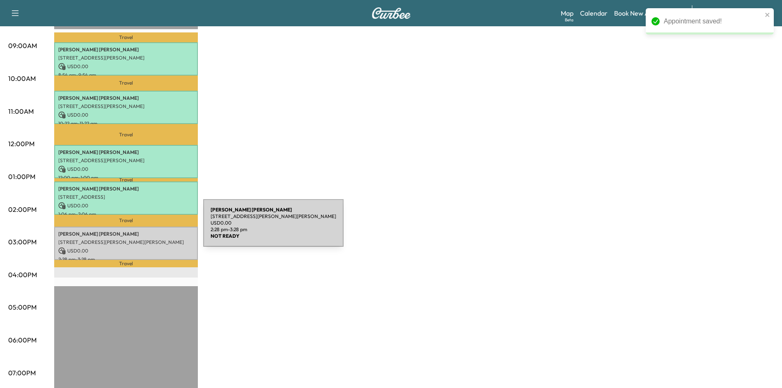
click at [142, 231] on p "[PERSON_NAME]" at bounding box center [125, 234] width 135 height 7
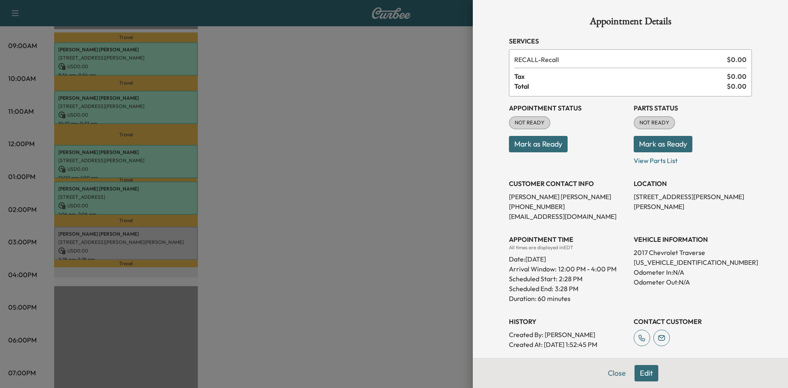
click at [543, 147] on button "Mark as Ready" at bounding box center [538, 144] width 59 height 16
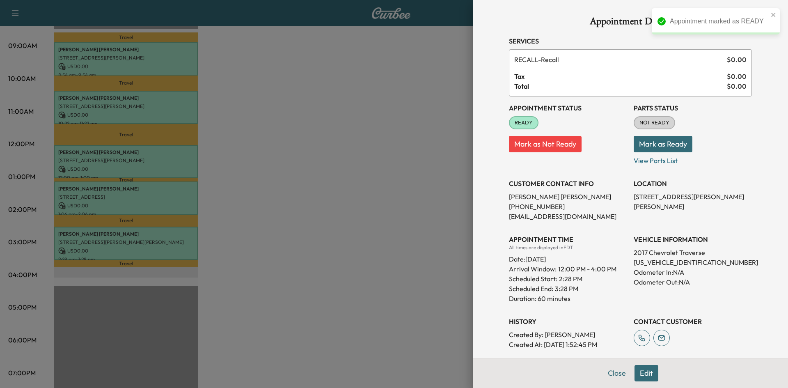
click at [656, 144] on button "Mark as Ready" at bounding box center [663, 144] width 59 height 16
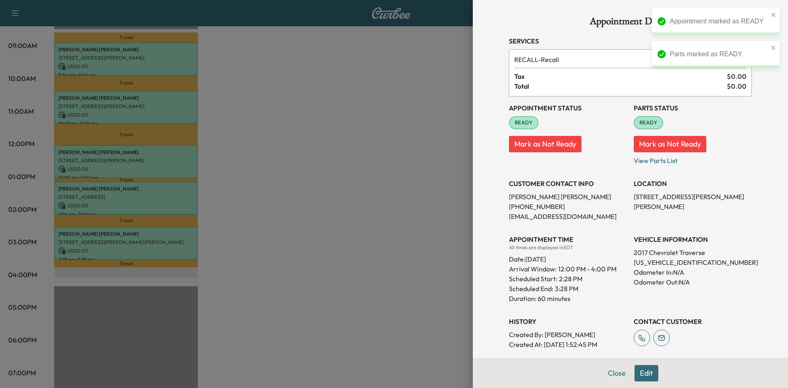
click at [355, 168] on div at bounding box center [394, 194] width 788 height 388
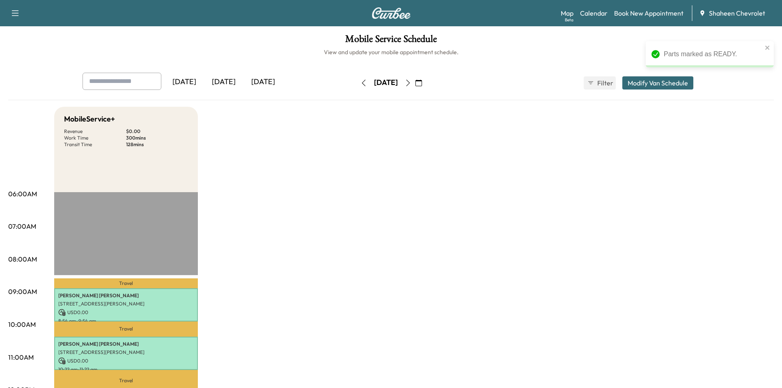
scroll to position [0, 0]
